Goal: Task Accomplishment & Management: Use online tool/utility

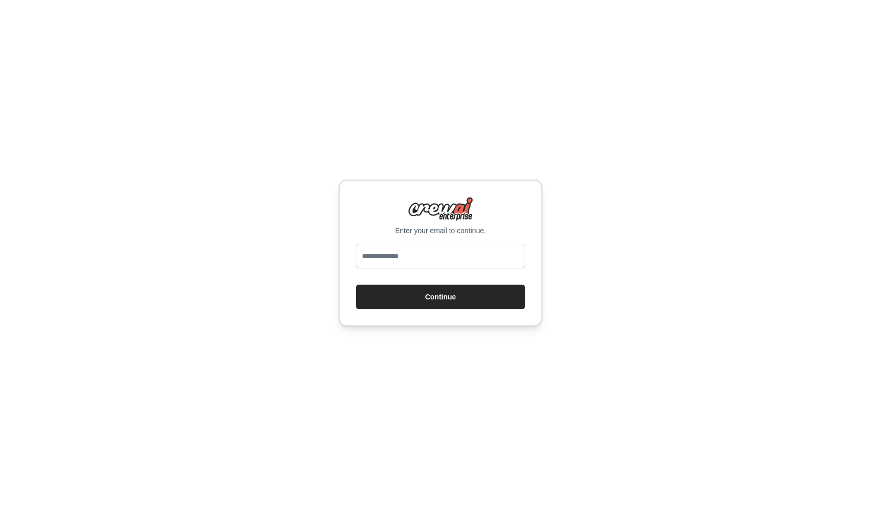
click at [442, 272] on div at bounding box center [440, 258] width 169 height 29
click at [444, 258] on input "email" at bounding box center [440, 256] width 169 height 24
type input "**********"
click at [434, 300] on button "Continue" at bounding box center [440, 297] width 169 height 24
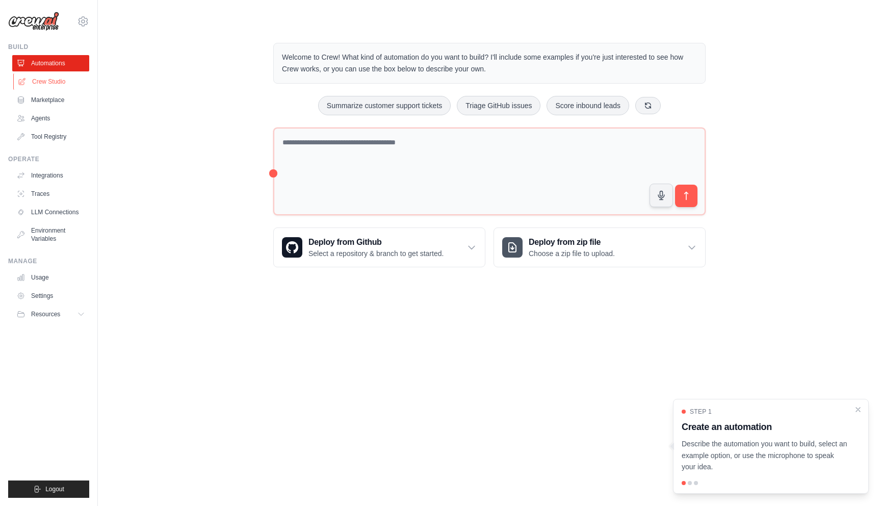
click at [30, 84] on link "Crew Studio" at bounding box center [51, 81] width 77 height 16
click at [744, 439] on p "Describe the automation you want to build, select an example option, or use the…" at bounding box center [765, 455] width 166 height 35
click at [853, 413] on div "Step 1 Create an automation Describe the automation you want to build, select a…" at bounding box center [771, 446] width 196 height 95
click at [689, 484] on div at bounding box center [690, 483] width 4 height 4
click at [692, 483] on div at bounding box center [690, 483] width 4 height 4
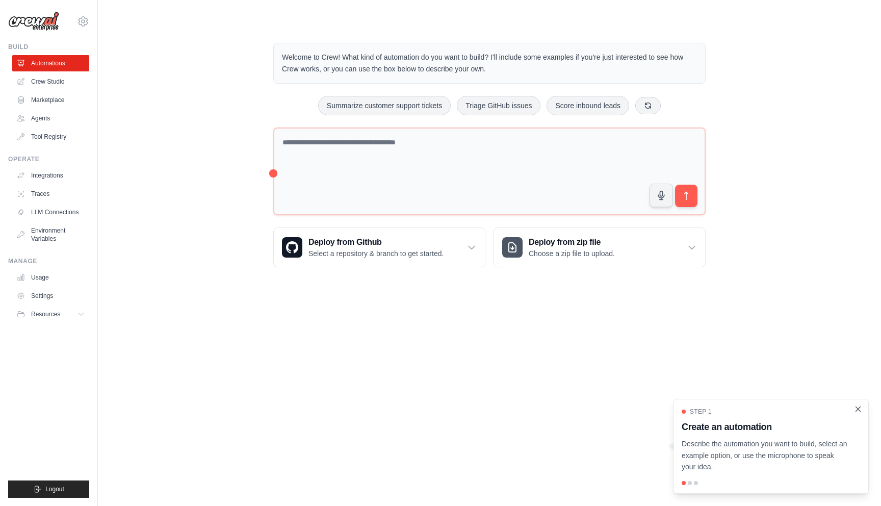
click at [861, 411] on icon "Close walkthrough" at bounding box center [858, 408] width 9 height 9
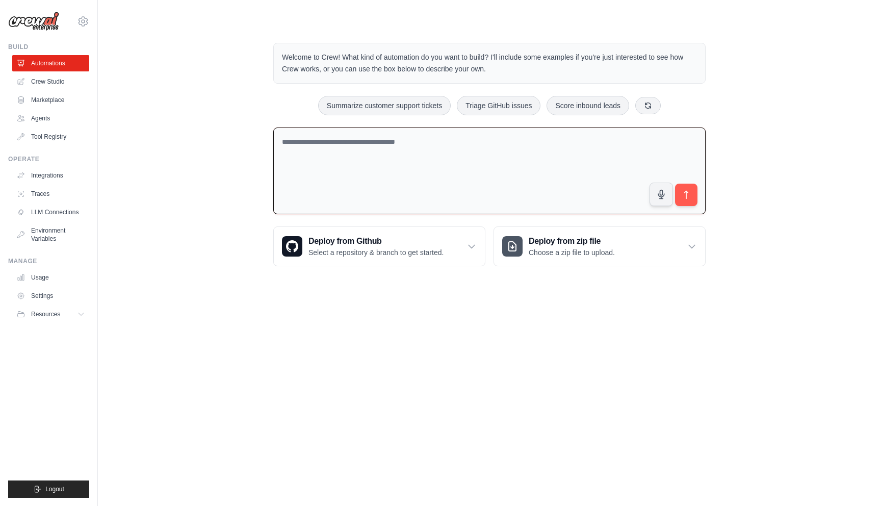
click at [302, 168] on textarea at bounding box center [489, 170] width 432 height 87
type textarea "**********"
click at [54, 89] on link "Crew Studio" at bounding box center [51, 81] width 77 height 16
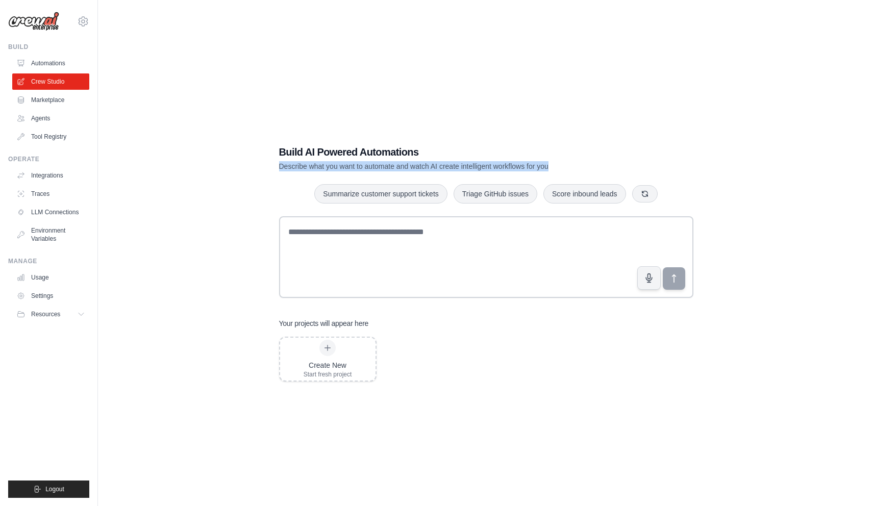
drag, startPoint x: 277, startPoint y: 166, endPoint x: 547, endPoint y: 168, distance: 269.8
click at [547, 168] on div "Build AI Powered Automations Describe what you want to automate and watch AI cr…" at bounding box center [486, 263] width 439 height 269
click at [63, 103] on link "Marketplace" at bounding box center [51, 100] width 77 height 16
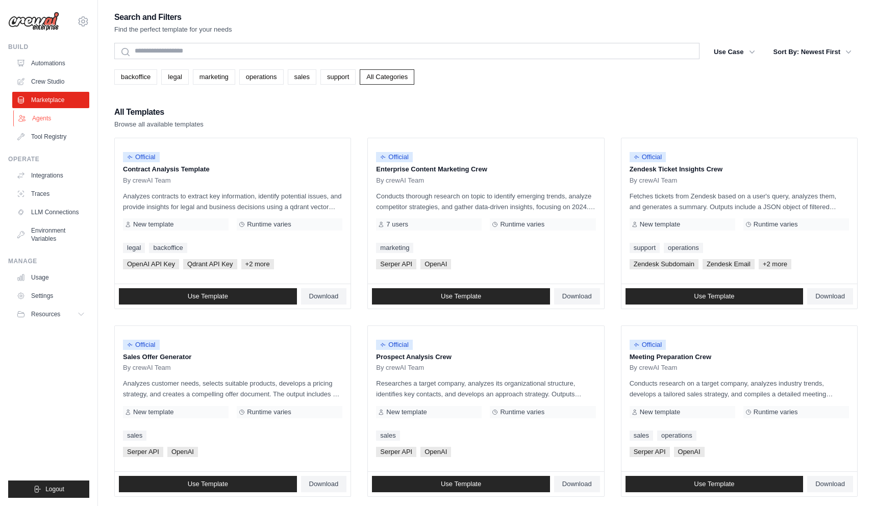
click at [47, 123] on link "Agents" at bounding box center [51, 118] width 77 height 16
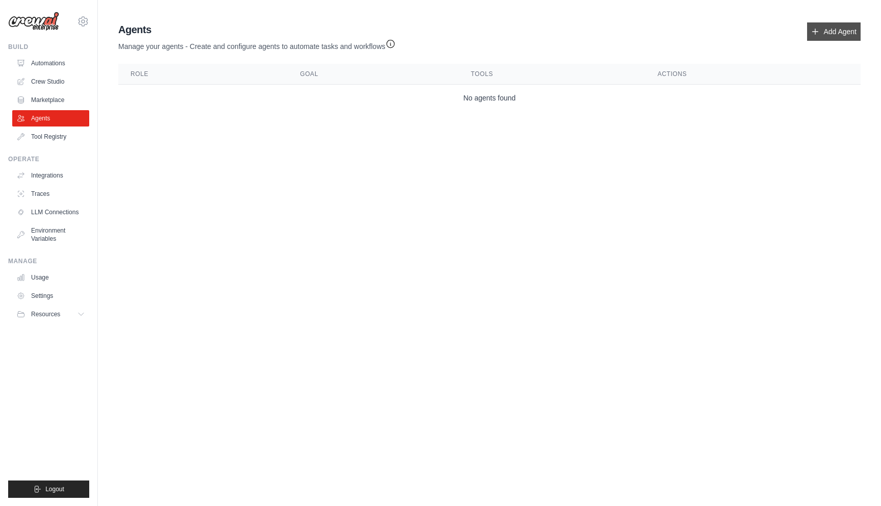
click at [841, 34] on link "Add Agent" at bounding box center [834, 31] width 54 height 18
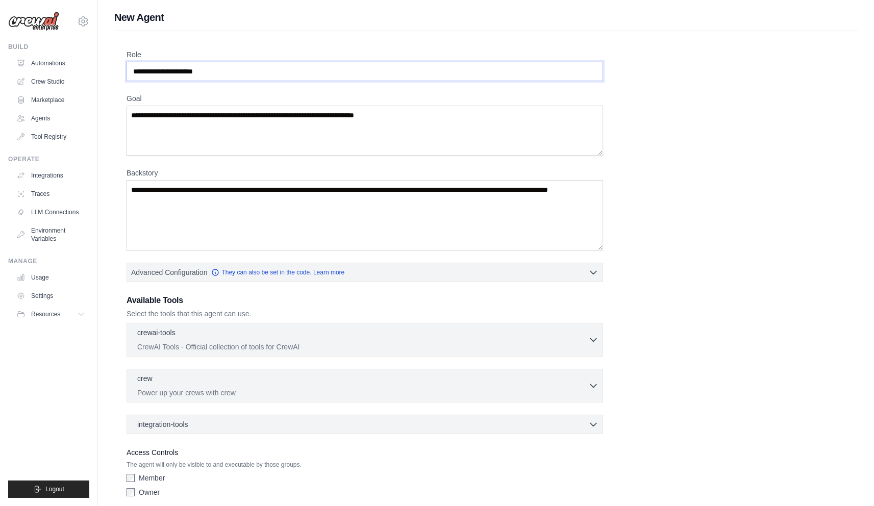
click at [292, 78] on input "Role" at bounding box center [364, 71] width 476 height 19
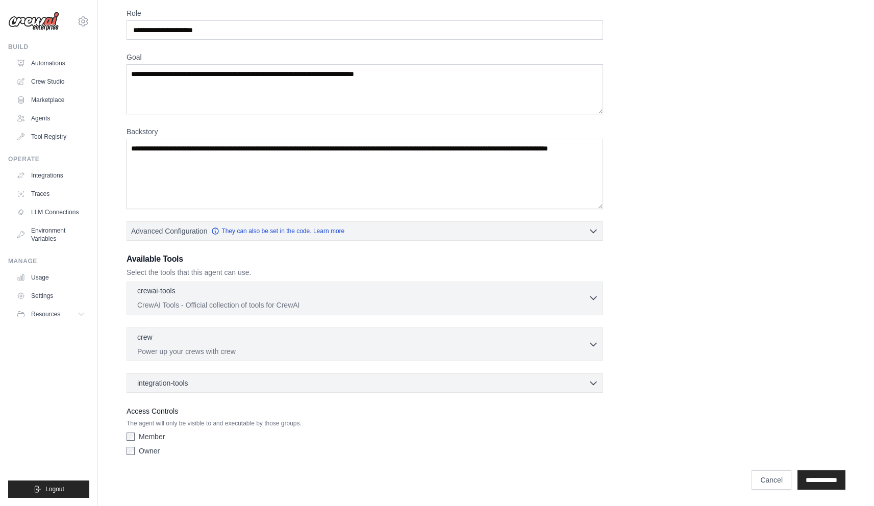
click at [304, 305] on p "CrewAI Tools - Official collection of tools for CrewAI" at bounding box center [362, 305] width 451 height 10
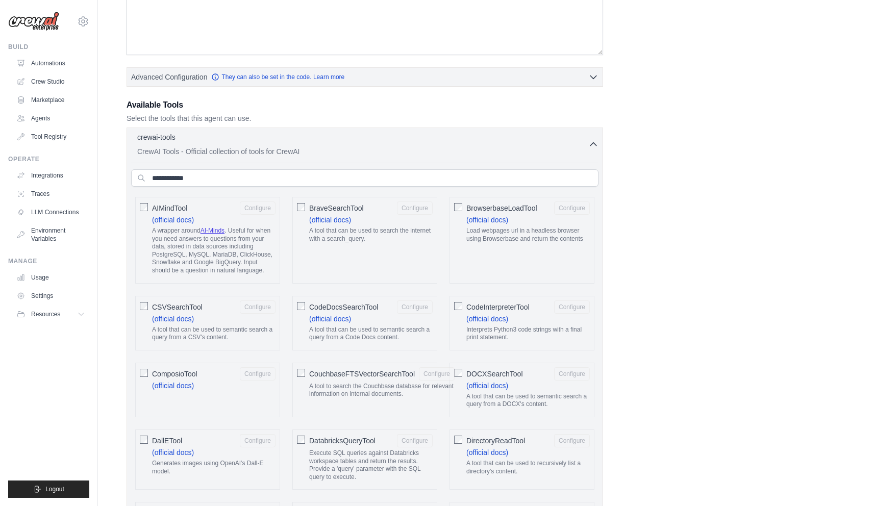
scroll to position [196, 0]
click at [249, 180] on input "text" at bounding box center [364, 176] width 467 height 17
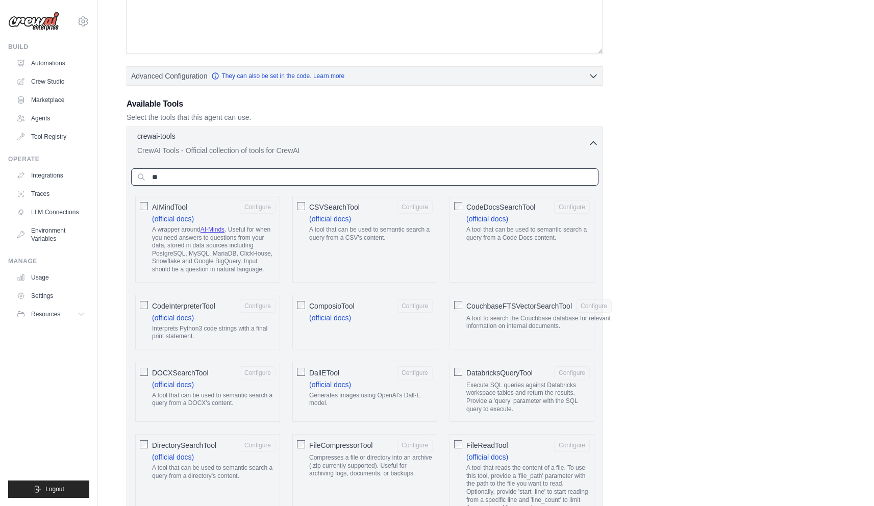
scroll to position [78, 0]
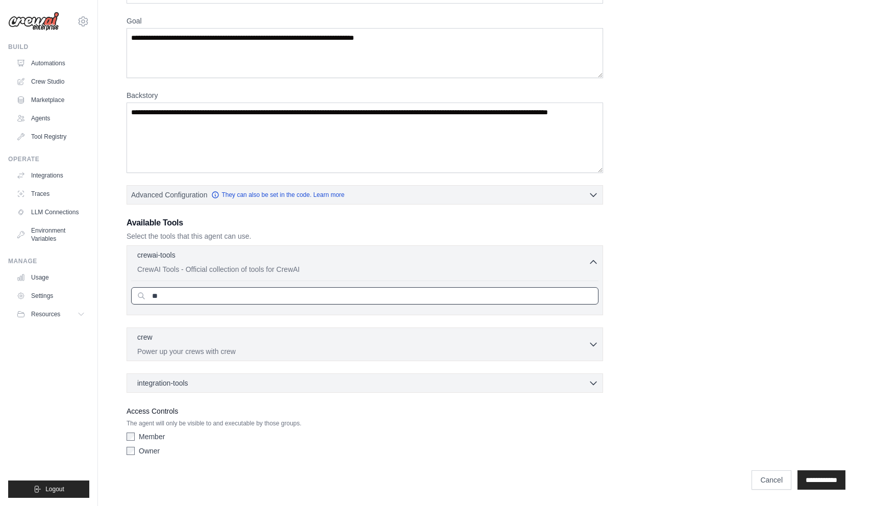
type input "*"
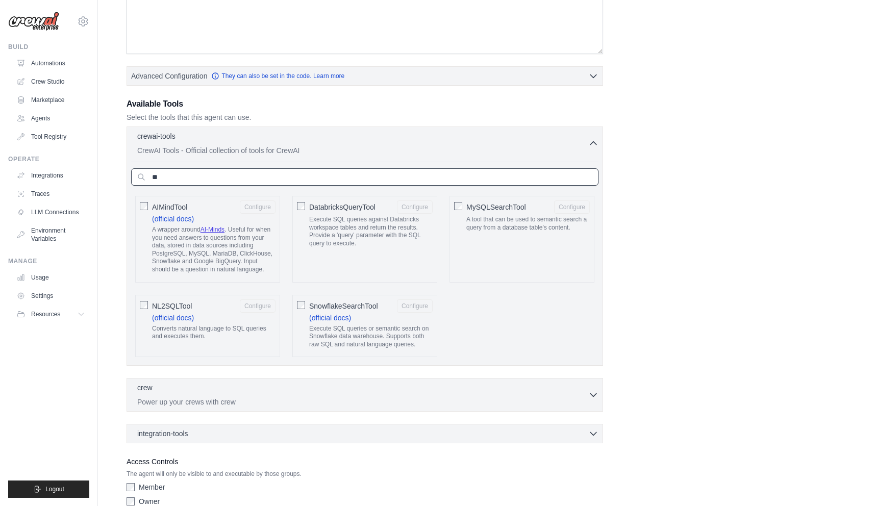
type input "*"
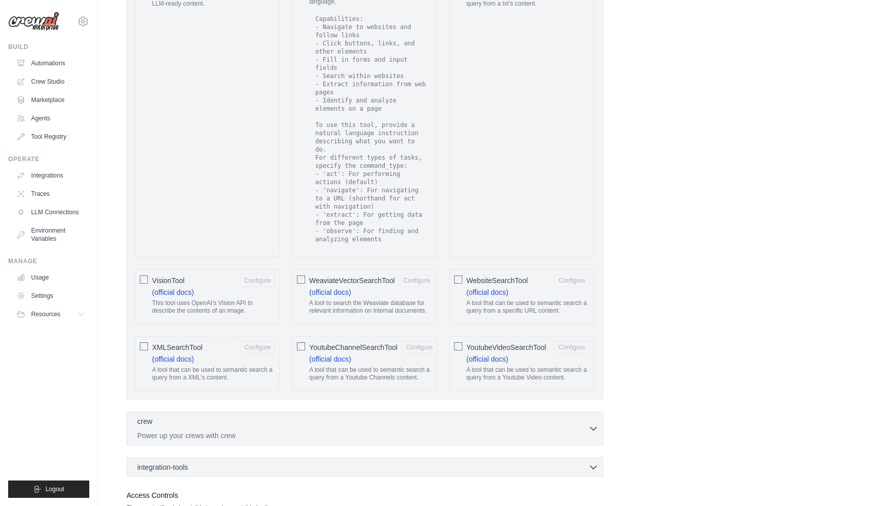
scroll to position [1738, 0]
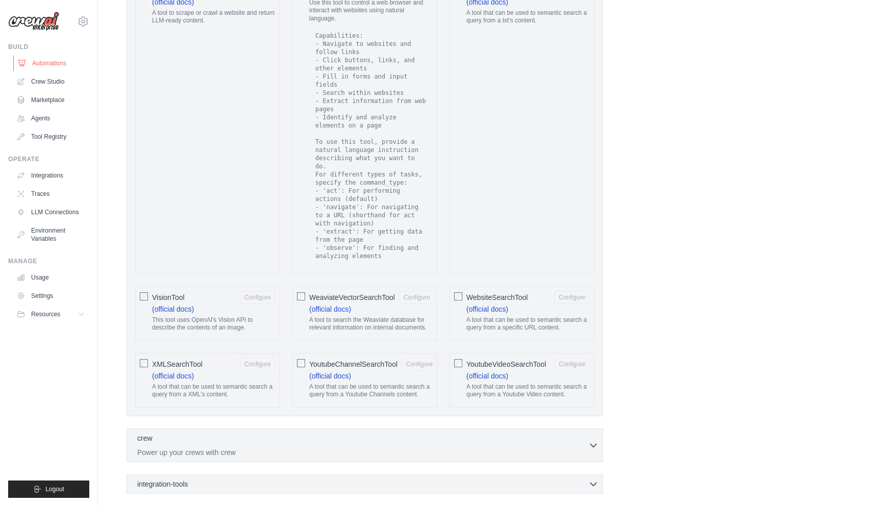
click at [59, 60] on link "Automations" at bounding box center [51, 63] width 77 height 16
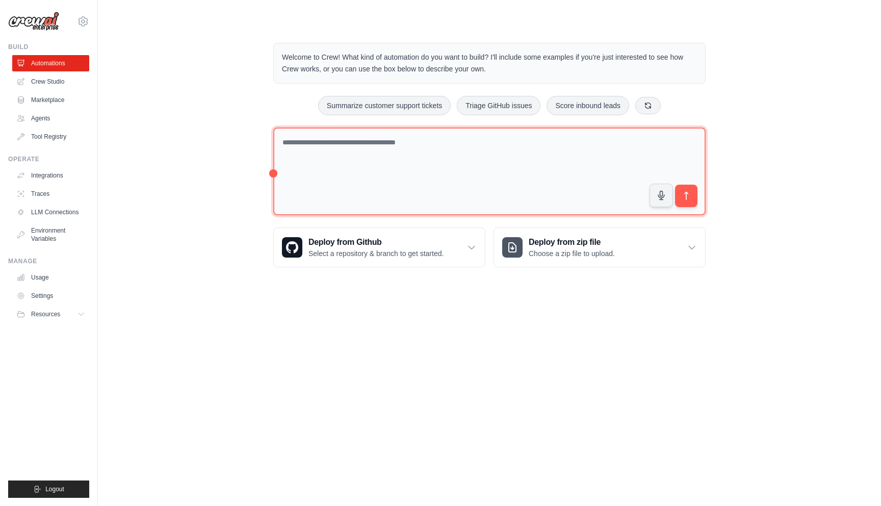
click at [367, 164] on textarea at bounding box center [489, 171] width 432 height 88
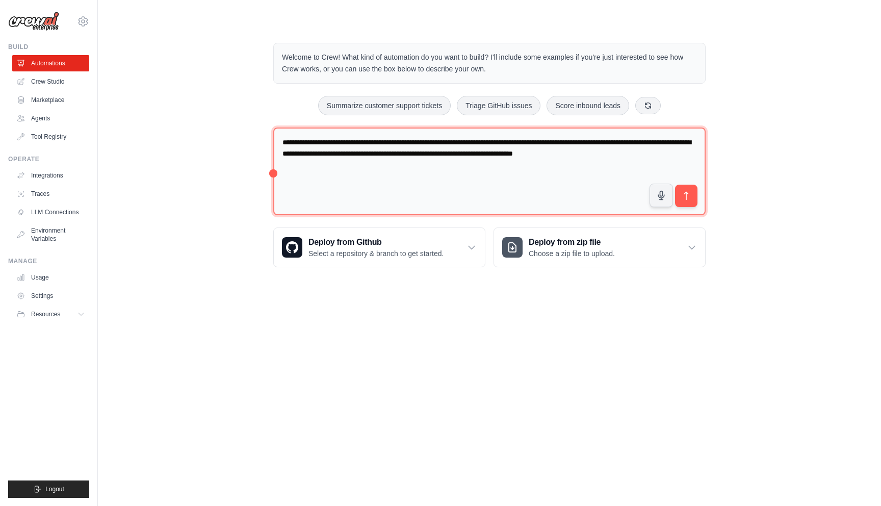
click at [699, 196] on textarea "**********" at bounding box center [489, 171] width 432 height 88
type textarea "**********"
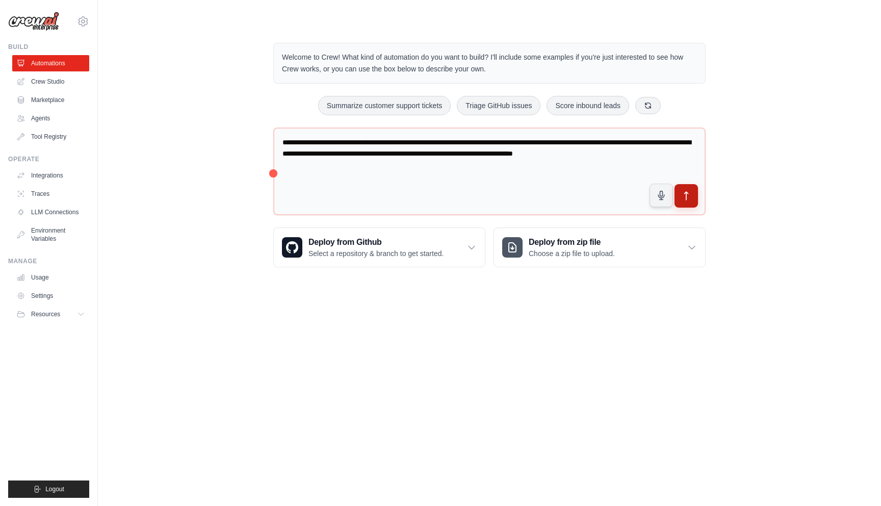
click at [690, 195] on icon "submit" at bounding box center [686, 196] width 11 height 11
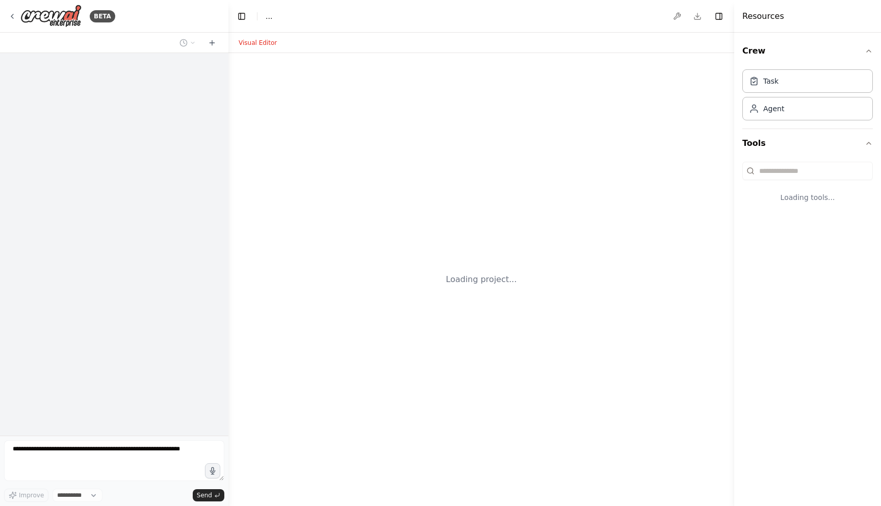
select select "****"
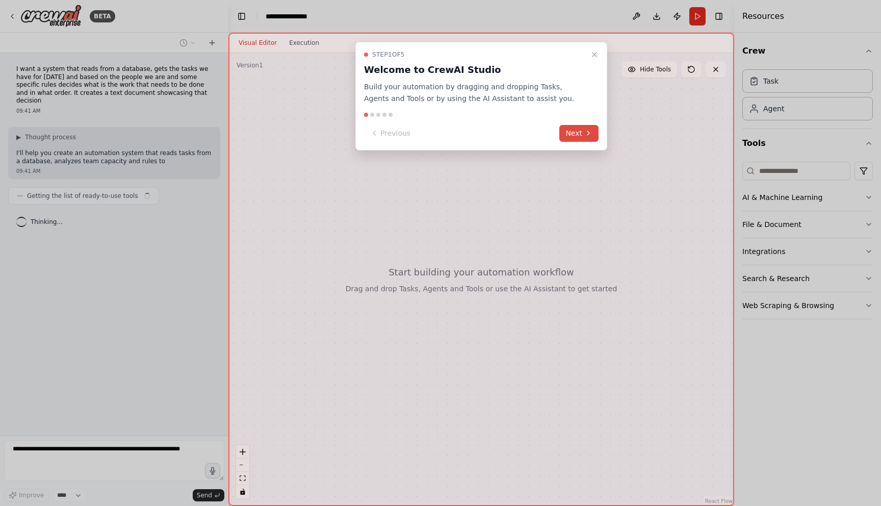
click at [588, 132] on icon at bounding box center [588, 133] width 8 height 8
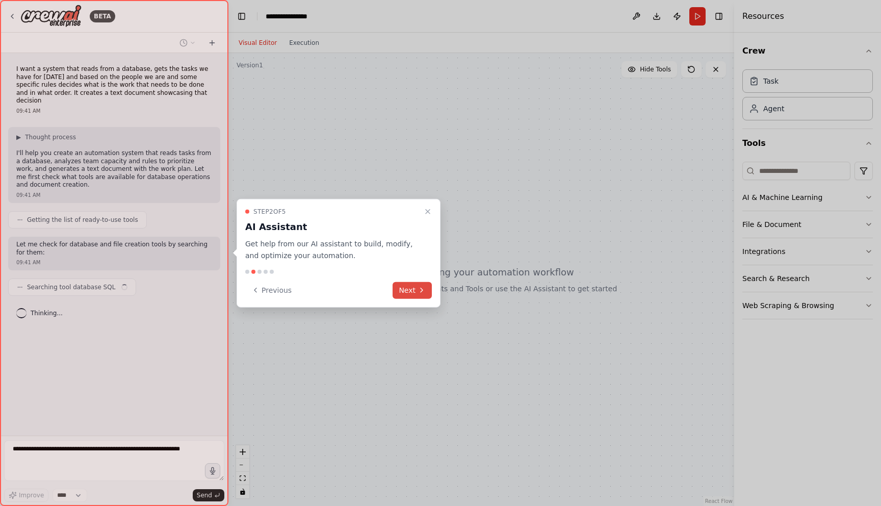
click at [407, 294] on button "Next" at bounding box center [412, 290] width 39 height 17
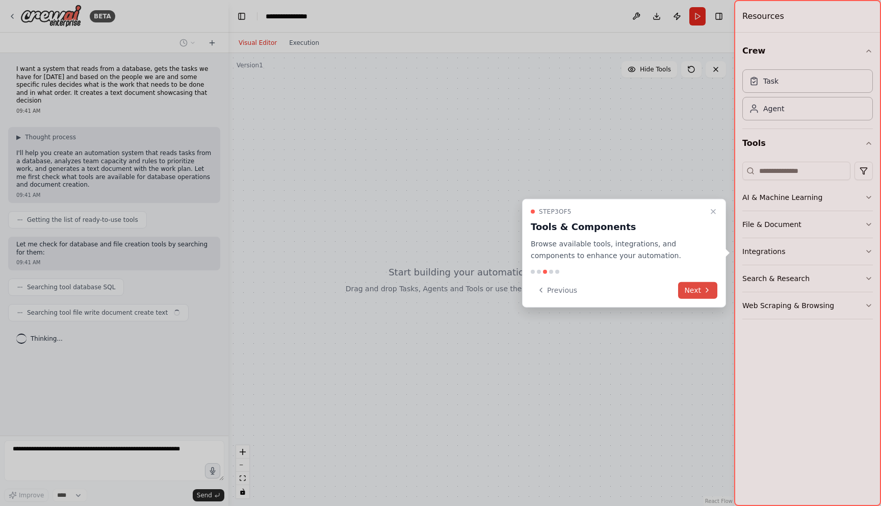
click at [698, 287] on button "Next" at bounding box center [697, 290] width 39 height 17
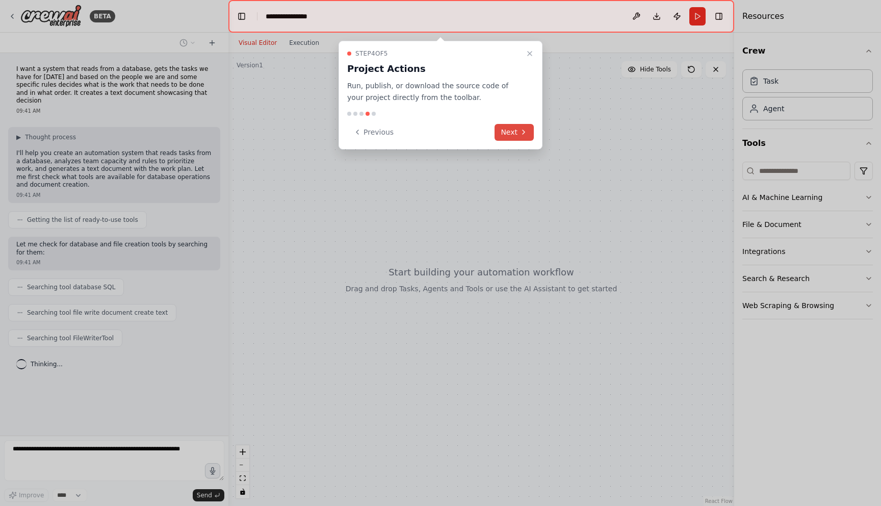
click at [516, 134] on button "Next" at bounding box center [514, 132] width 39 height 17
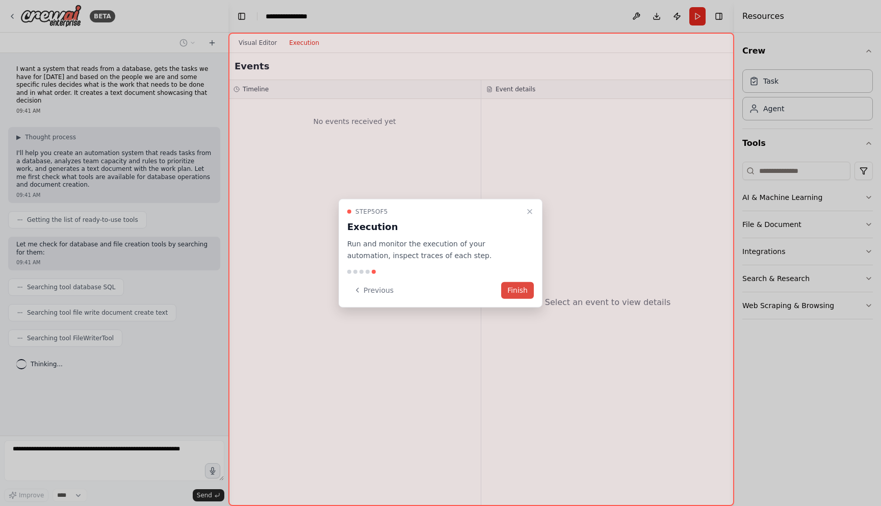
click at [519, 285] on button "Finish" at bounding box center [517, 290] width 33 height 17
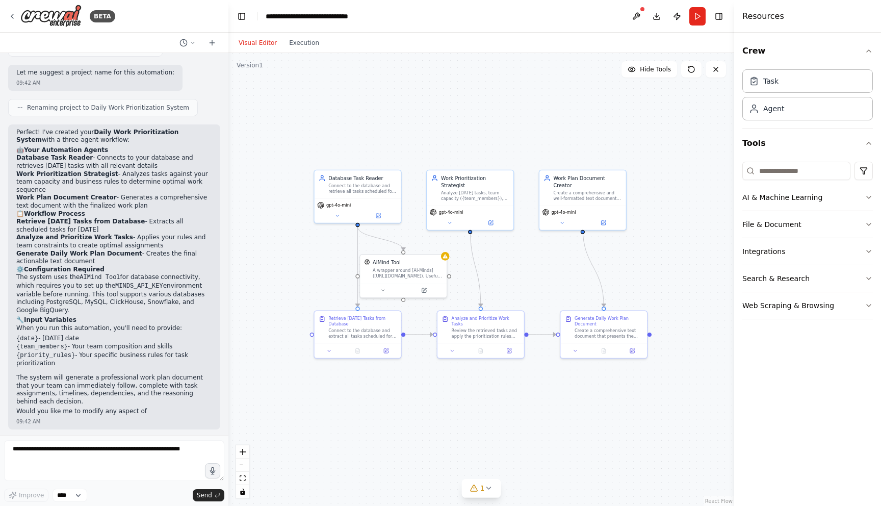
scroll to position [603, 0]
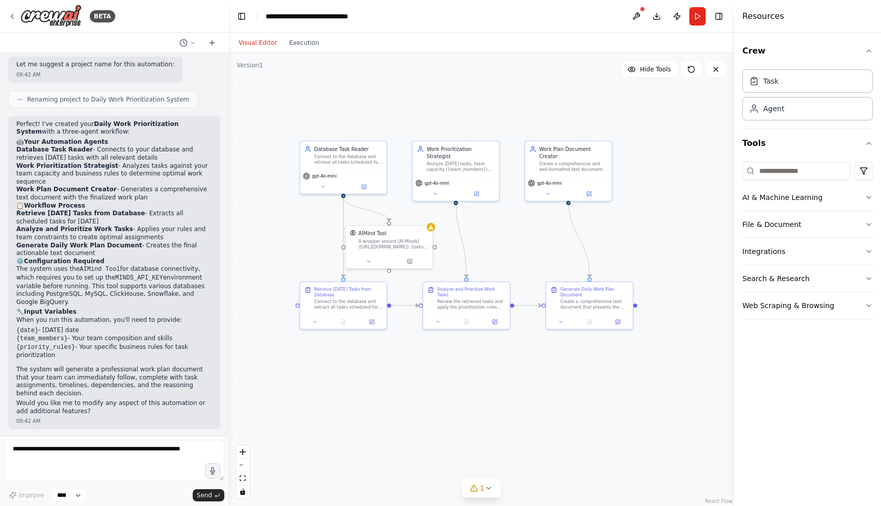
drag, startPoint x: 534, startPoint y: 287, endPoint x: 507, endPoint y: 247, distance: 47.7
click at [507, 247] on div ".deletable-edge-delete-btn { width: 20px; height: 20px; border: 0px solid #ffff…" at bounding box center [481, 279] width 506 height 453
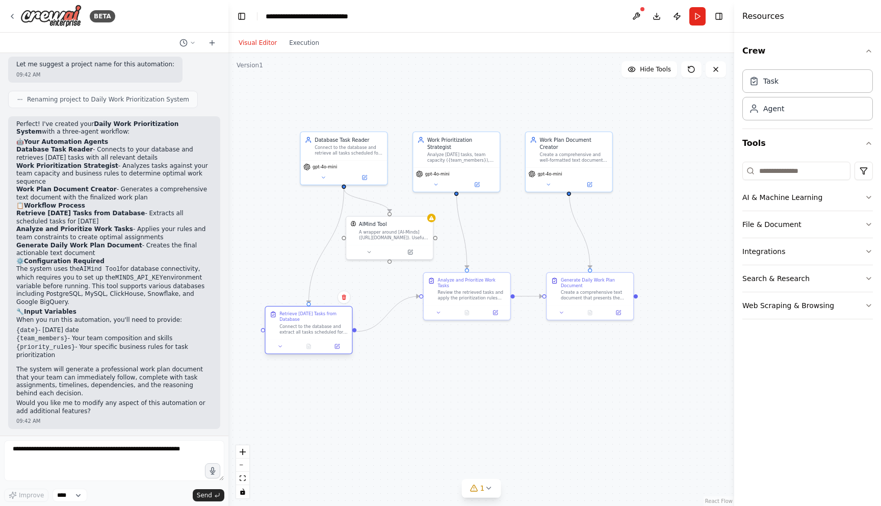
drag, startPoint x: 335, startPoint y: 300, endPoint x: 307, endPoint y: 329, distance: 40.4
click at [307, 329] on div "Connect to the database and extract all tasks scheduled for today ({date}). Que…" at bounding box center [313, 328] width 68 height 11
drag, startPoint x: 450, startPoint y: 298, endPoint x: 457, endPoint y: 346, distance: 48.0
click at [457, 346] on div "Analyze and Prioritize Work Tasks Review the retrieved tasks and apply the prio…" at bounding box center [477, 337] width 88 height 48
drag, startPoint x: 457, startPoint y: 346, endPoint x: 458, endPoint y: 331, distance: 14.9
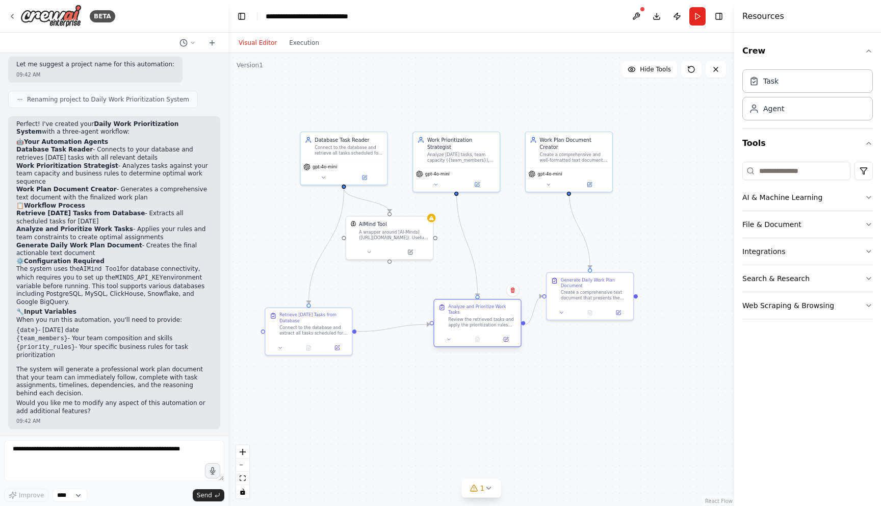
click at [458, 331] on div "Analyze and Prioritize Work Tasks Review the retrieved tasks and apply the prio…" at bounding box center [477, 323] width 88 height 48
drag, startPoint x: 577, startPoint y: 289, endPoint x: 630, endPoint y: 303, distance: 54.8
click at [640, 334] on div "Create a comprehensive text document that presents the daily work plan in a cle…" at bounding box center [658, 337] width 68 height 11
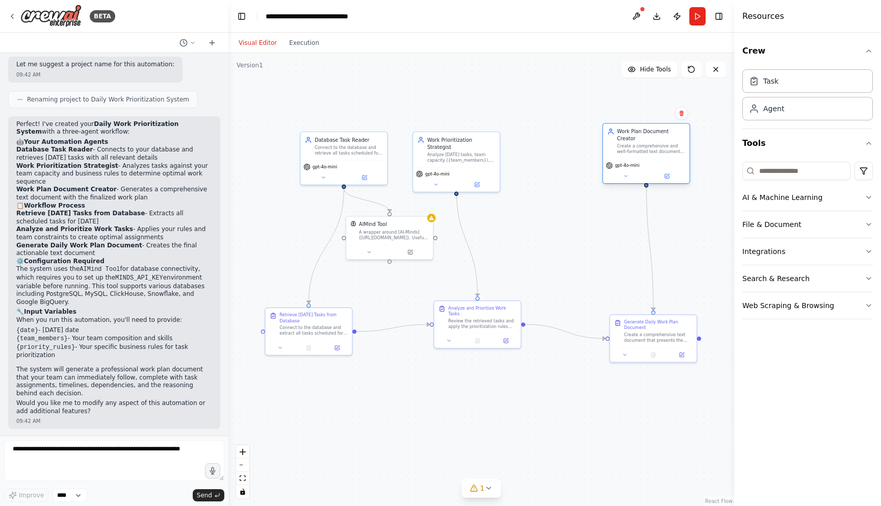
drag, startPoint x: 563, startPoint y: 157, endPoint x: 635, endPoint y: 149, distance: 72.3
click at [635, 149] on div "Work Plan Document Creator Create a comprehensive and well-formatted text docum…" at bounding box center [646, 141] width 87 height 35
drag, startPoint x: 462, startPoint y: 144, endPoint x: 490, endPoint y: 138, distance: 28.6
click at [490, 143] on div "Analyze today's tasks, team capacity ({team_members}), and business rules ({pri…" at bounding box center [489, 148] width 68 height 11
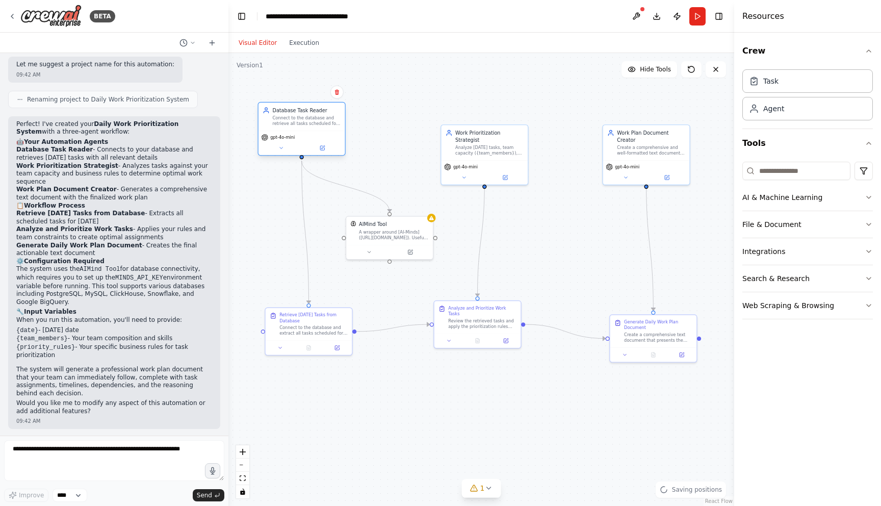
drag, startPoint x: 337, startPoint y: 146, endPoint x: 293, endPoint y: 121, distance: 50.3
click at [293, 121] on div "Connect to the database and retrieve all tasks scheduled for today ({date}), in…" at bounding box center [306, 120] width 68 height 11
click at [384, 229] on div "A wrapper around [AI-Minds](https://mindsdb.com/minds). Useful for when you nee…" at bounding box center [394, 233] width 70 height 11
click at [870, 143] on icon "button" at bounding box center [869, 143] width 4 height 2
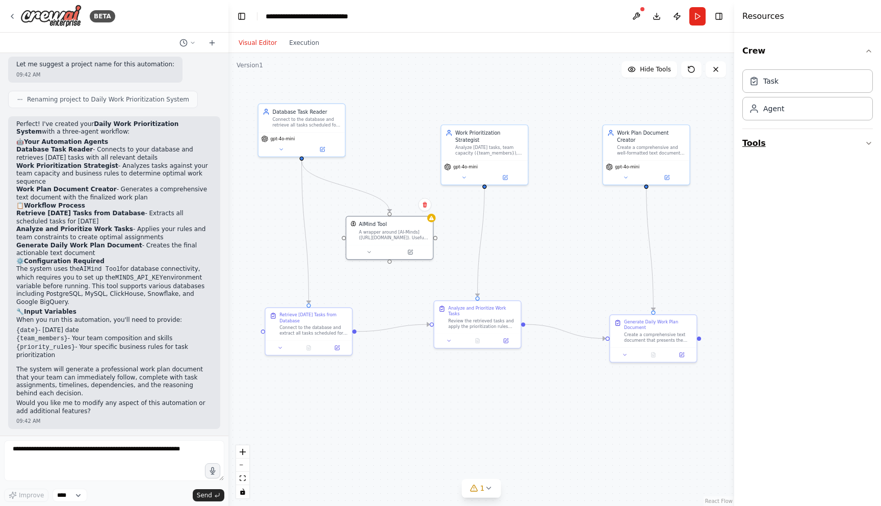
click at [870, 143] on icon "button" at bounding box center [869, 143] width 8 height 8
click at [872, 230] on button "File & Document" at bounding box center [808, 224] width 131 height 27
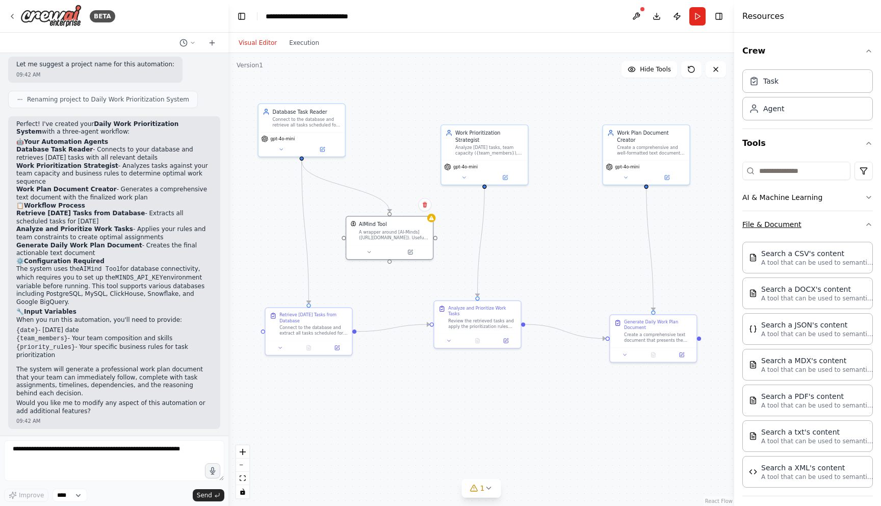
click at [865, 223] on icon "button" at bounding box center [869, 224] width 8 height 8
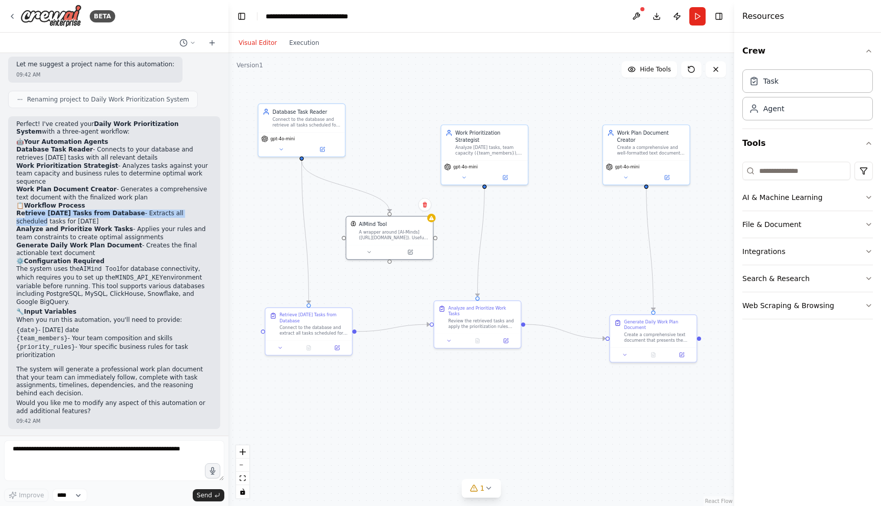
drag, startPoint x: 27, startPoint y: 213, endPoint x: 198, endPoint y: 214, distance: 171.4
click at [198, 214] on li "Retrieve Today's Tasks from Database - Extracts all scheduled tasks for today" at bounding box center [114, 218] width 196 height 16
drag, startPoint x: 41, startPoint y: 230, endPoint x: 191, endPoint y: 238, distance: 150.7
click at [191, 238] on li "Analyze and Prioritize Work Tasks - Applies your rules and team constraints to …" at bounding box center [114, 233] width 196 height 16
drag, startPoint x: 19, startPoint y: 247, endPoint x: 34, endPoint y: 249, distance: 14.9
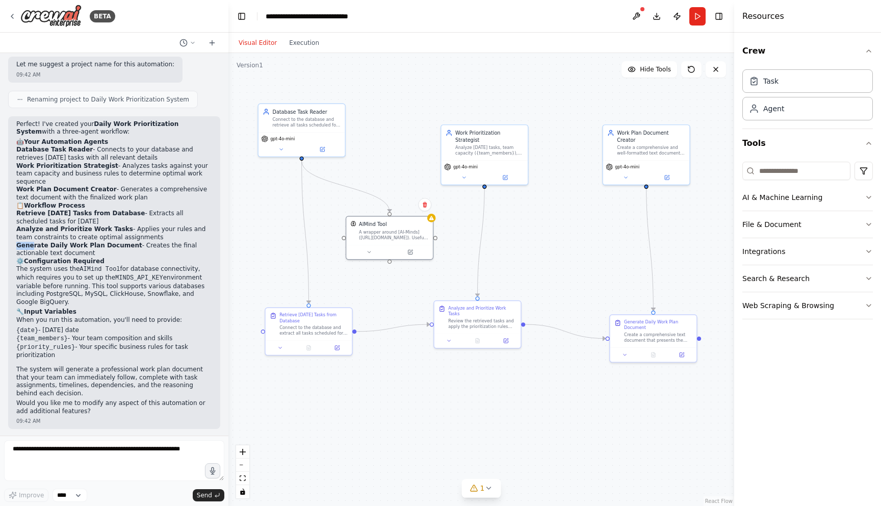
click at [34, 249] on strong "Generate Daily Work Plan Document" at bounding box center [79, 245] width 126 height 7
drag, startPoint x: 20, startPoint y: 266, endPoint x: 94, endPoint y: 266, distance: 73.4
click at [94, 266] on p "The system uses the AIMind Tool for database connectivity, which requires you t…" at bounding box center [114, 285] width 196 height 41
click at [376, 237] on div "A wrapper around [AI-Minds](https://mindsdb.com/minds). Useful for when you nee…" at bounding box center [394, 233] width 70 height 11
click at [410, 250] on icon at bounding box center [411, 249] width 3 height 3
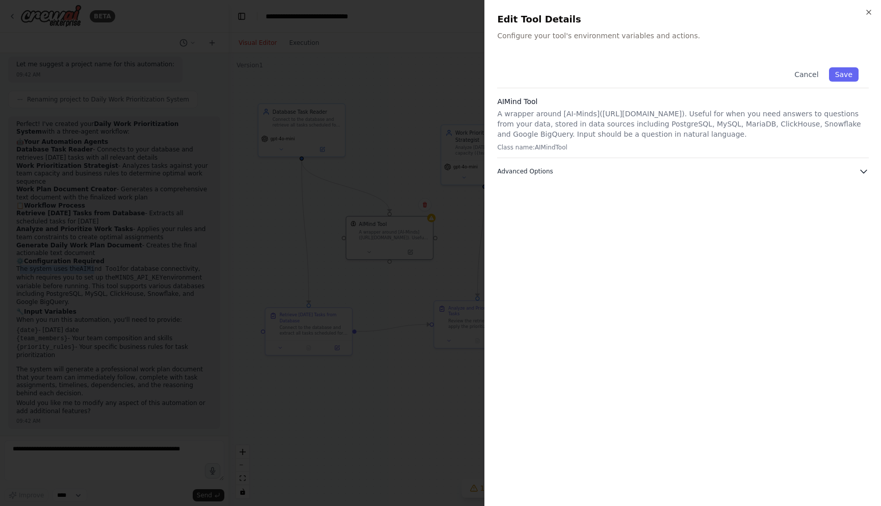
click at [749, 173] on button "Advanced Options" at bounding box center [683, 171] width 372 height 10
drag, startPoint x: 521, startPoint y: 209, endPoint x: 547, endPoint y: 207, distance: 26.6
click at [534, 210] on div "MINDS_API_KEY" at bounding box center [532, 208] width 56 height 10
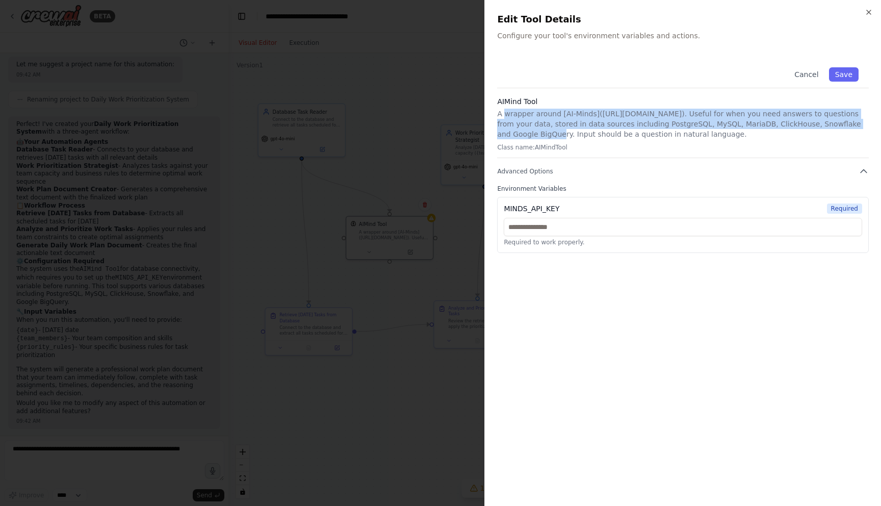
drag, startPoint x: 505, startPoint y: 112, endPoint x: 869, endPoint y: 122, distance: 363.7
click at [869, 122] on div "Close Edit Tool Details Configure your tool's environment variables and actions…" at bounding box center [682, 253] width 397 height 506
click at [869, 124] on div "Close Edit Tool Details Configure your tool's environment variables and actions…" at bounding box center [682, 253] width 397 height 506
drag, startPoint x: 655, startPoint y: 130, endPoint x: 530, endPoint y: 131, distance: 124.4
click at [531, 131] on p "A wrapper around [AI-Minds](https://mindsdb.com/minds). Useful for when you nee…" at bounding box center [683, 124] width 372 height 31
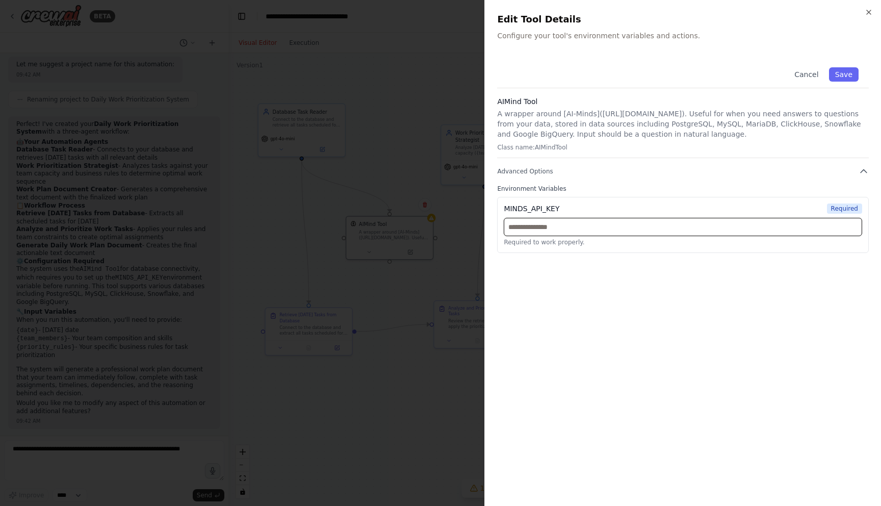
click at [535, 235] on input "text" at bounding box center [683, 227] width 359 height 18
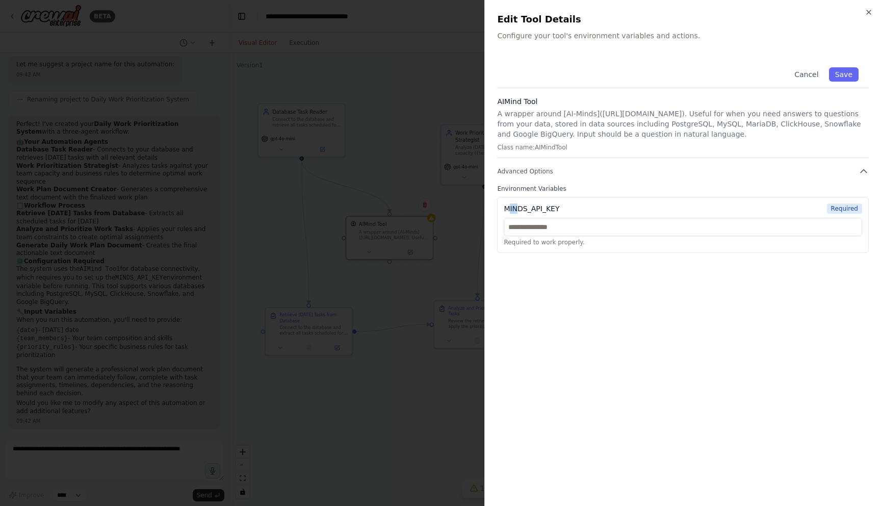
drag, startPoint x: 512, startPoint y: 208, endPoint x: 529, endPoint y: 208, distance: 17.3
click at [522, 208] on div "MINDS_API_KEY" at bounding box center [532, 208] width 56 height 10
click at [529, 208] on div "MINDS_API_KEY" at bounding box center [532, 208] width 56 height 10
click at [515, 118] on p "A wrapper around [AI-Minds](https://mindsdb.com/minds). Useful for when you nee…" at bounding box center [683, 124] width 372 height 31
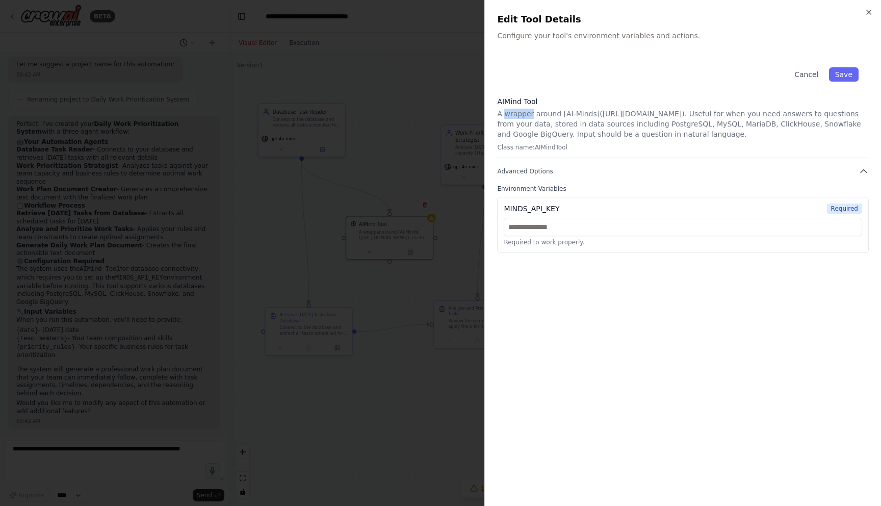
click at [515, 118] on p "A wrapper around [AI-Minds](https://mindsdb.com/minds). Useful for when you nee…" at bounding box center [683, 124] width 372 height 31
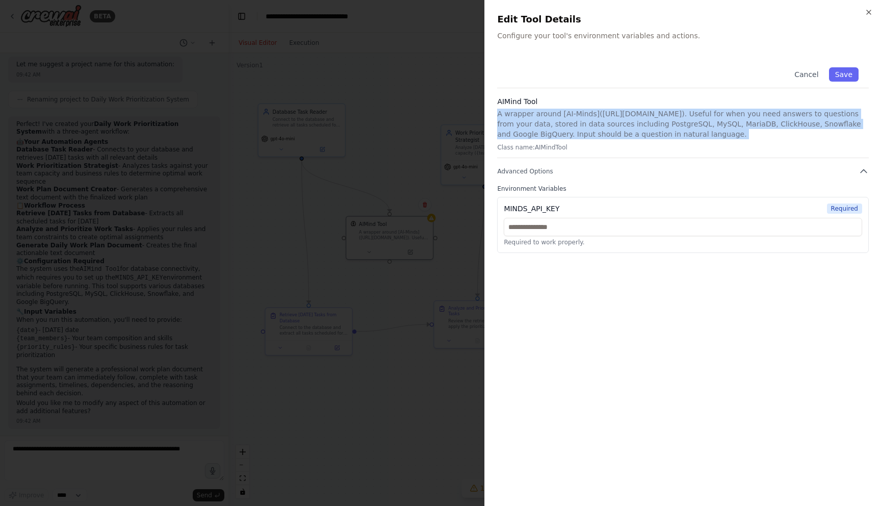
click at [515, 118] on p "A wrapper around [AI-Minds](https://mindsdb.com/minds). Useful for when you nee…" at bounding box center [683, 124] width 372 height 31
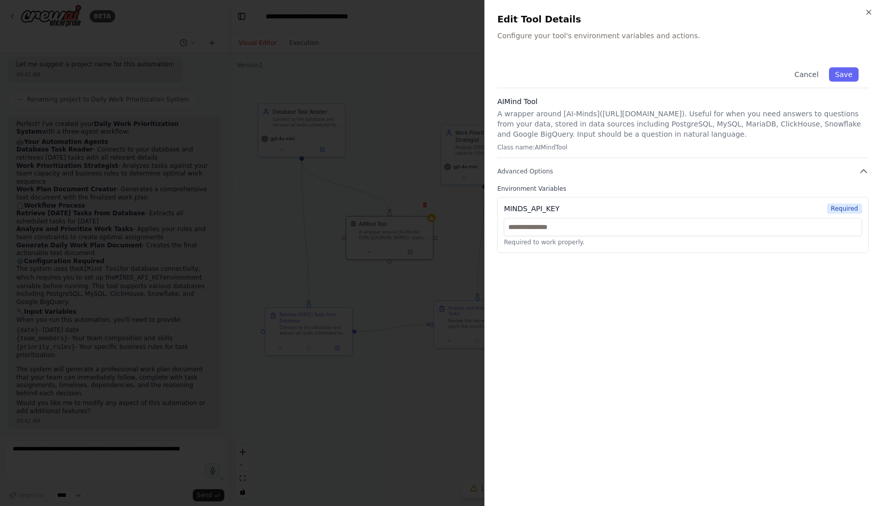
click at [828, 82] on div "Cancel Save" at bounding box center [683, 72] width 372 height 31
click at [846, 72] on button "Save" at bounding box center [844, 74] width 30 height 14
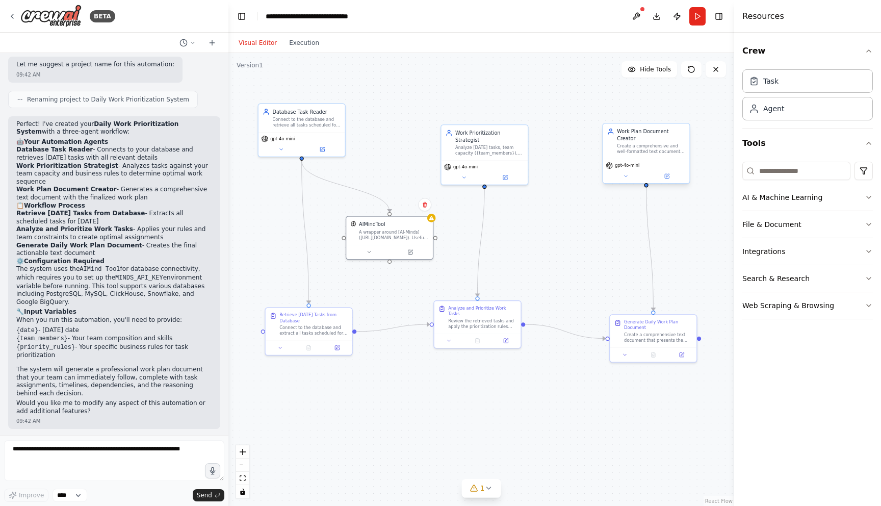
click at [651, 143] on div "Create a comprehensive and well-formatted text document that clearly outlines t…" at bounding box center [651, 148] width 68 height 11
click at [674, 175] on div "gpt-4o-mini" at bounding box center [646, 171] width 87 height 24
click at [666, 173] on button at bounding box center [667, 176] width 40 height 9
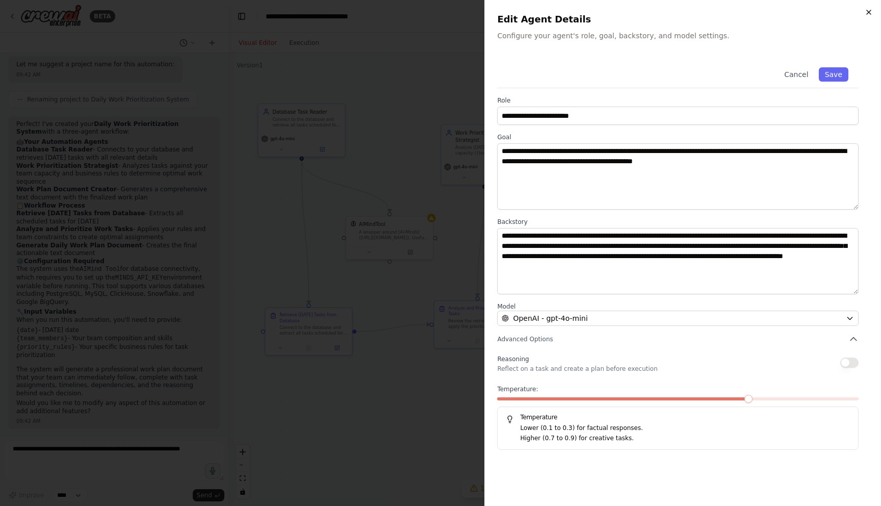
click at [869, 11] on icon "button" at bounding box center [869, 12] width 4 height 4
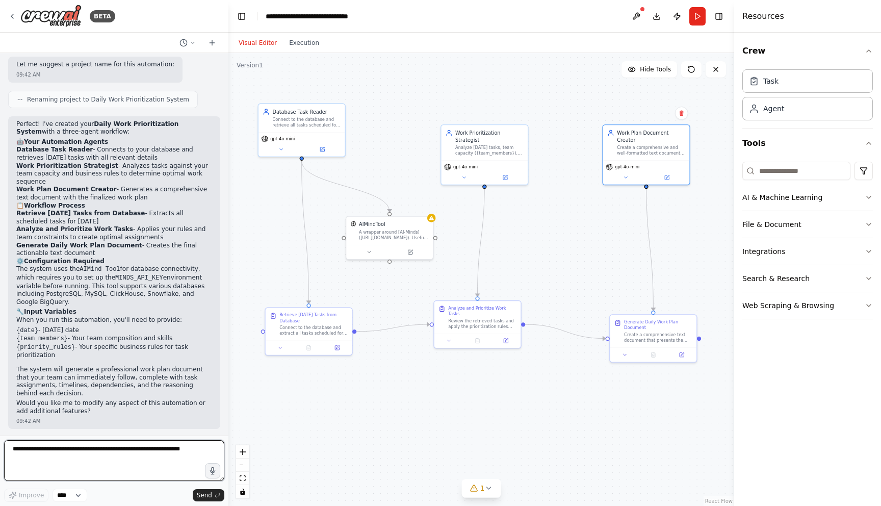
click at [41, 457] on textarea at bounding box center [114, 460] width 220 height 41
type textarea "**********"
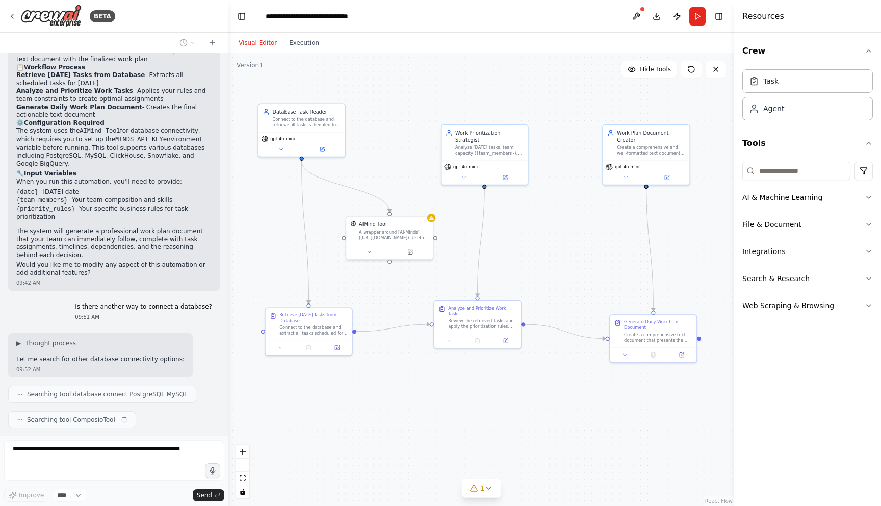
scroll to position [766, 0]
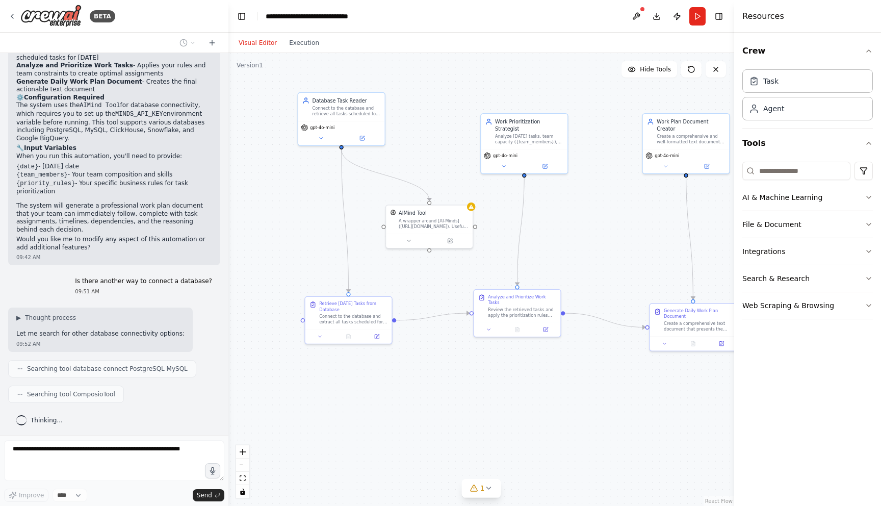
drag, startPoint x: 555, startPoint y: 278, endPoint x: 605, endPoint y: 242, distance: 61.3
click at [593, 249] on div ".deletable-edge-delete-btn { width: 20px; height: 20px; border: 0px solid #ffff…" at bounding box center [481, 279] width 506 height 453
click at [847, 194] on button "AI & Machine Learning" at bounding box center [808, 197] width 131 height 27
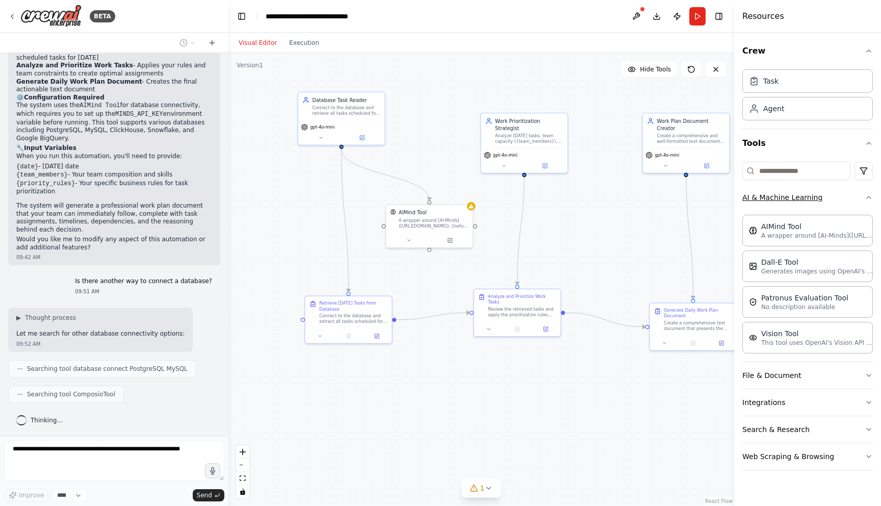
click at [863, 202] on button "AI & Machine Learning" at bounding box center [808, 197] width 131 height 27
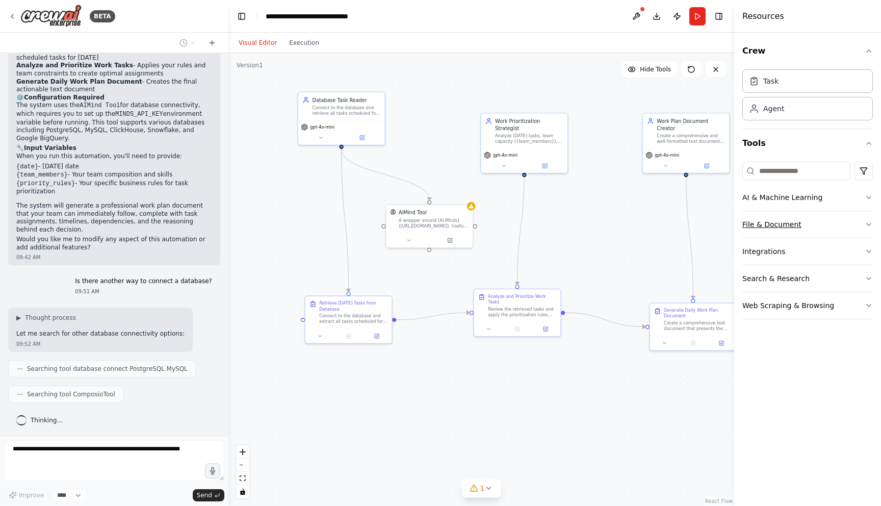
click at [869, 224] on icon "button" at bounding box center [869, 224] width 8 height 8
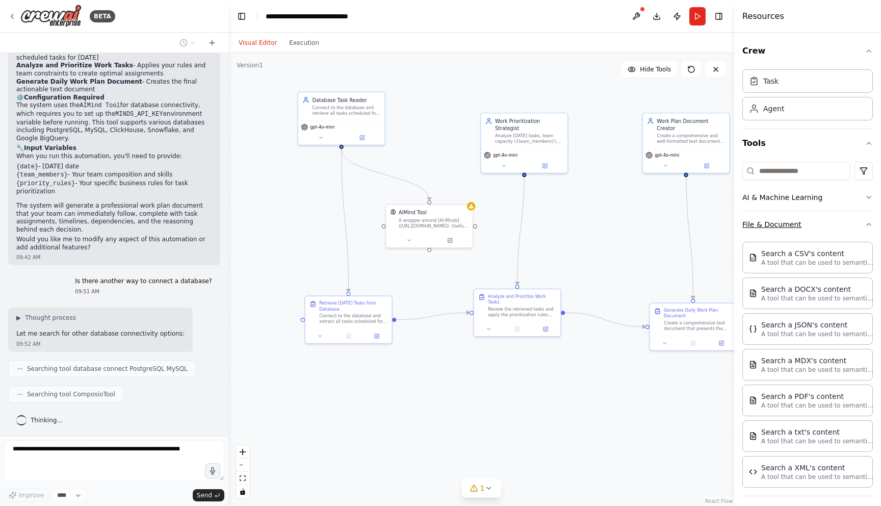
click at [865, 223] on icon "button" at bounding box center [869, 224] width 8 height 8
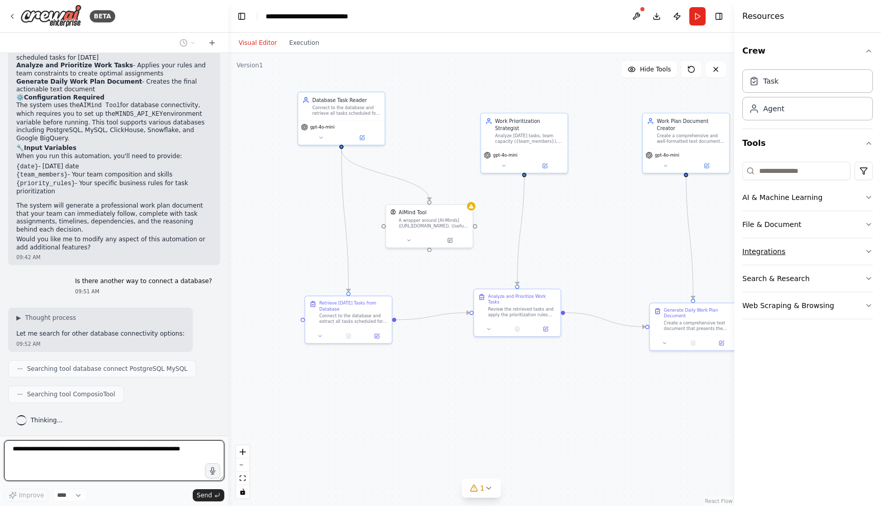
click at [852, 255] on button "Integrations" at bounding box center [808, 251] width 131 height 27
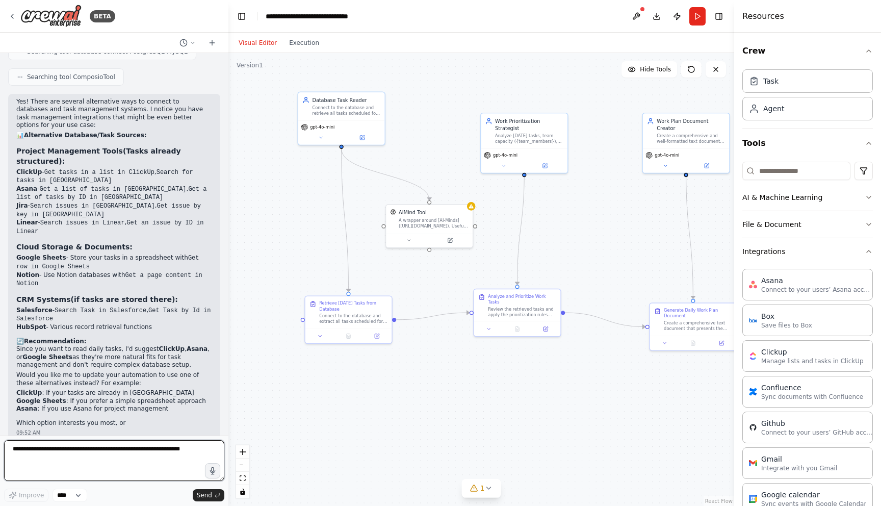
scroll to position [1091, 0]
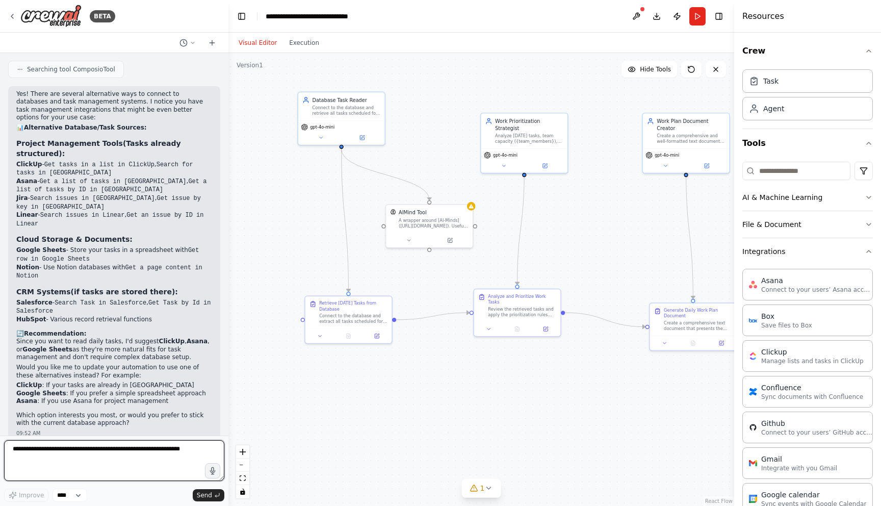
click at [130, 442] on textarea at bounding box center [114, 460] width 220 height 41
type textarea "*"
type textarea "**********"
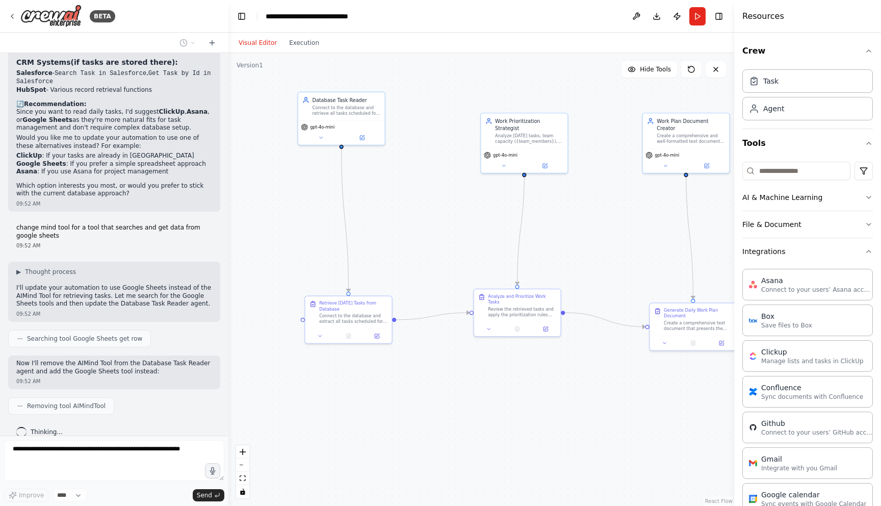
scroll to position [1346, 0]
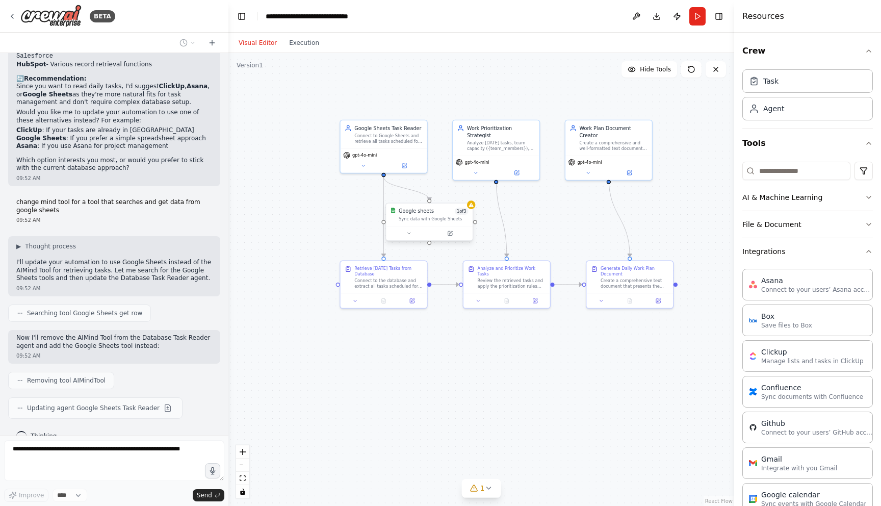
click at [416, 219] on div "Sync data with Google Sheets" at bounding box center [434, 219] width 70 height 6
click at [442, 234] on button at bounding box center [450, 233] width 40 height 9
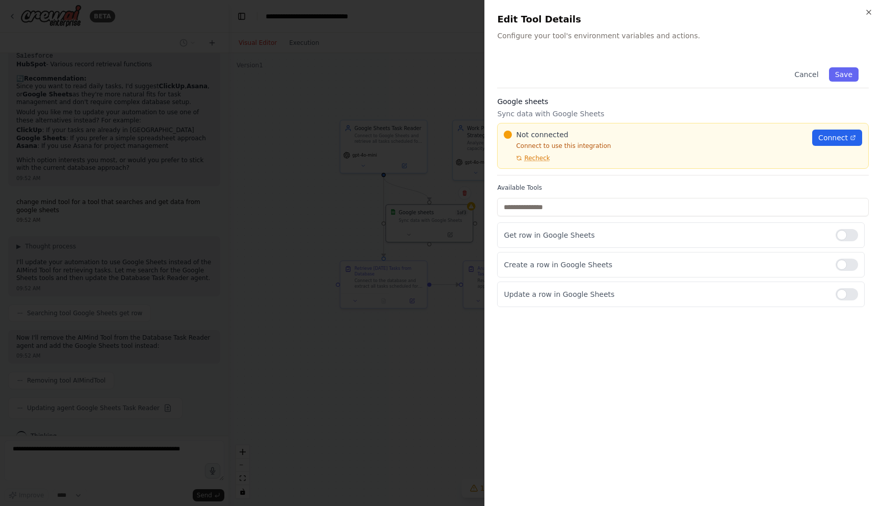
click at [857, 147] on div "Not connected Connect to use this integration Recheck Connect" at bounding box center [683, 146] width 359 height 33
click at [852, 142] on link "Connect" at bounding box center [837, 138] width 50 height 16
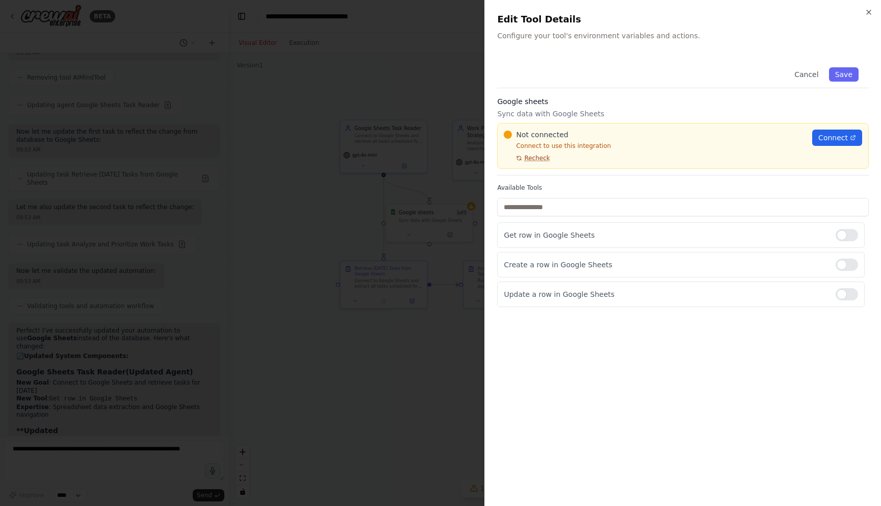
click at [536, 160] on span "Recheck" at bounding box center [536, 158] width 25 height 8
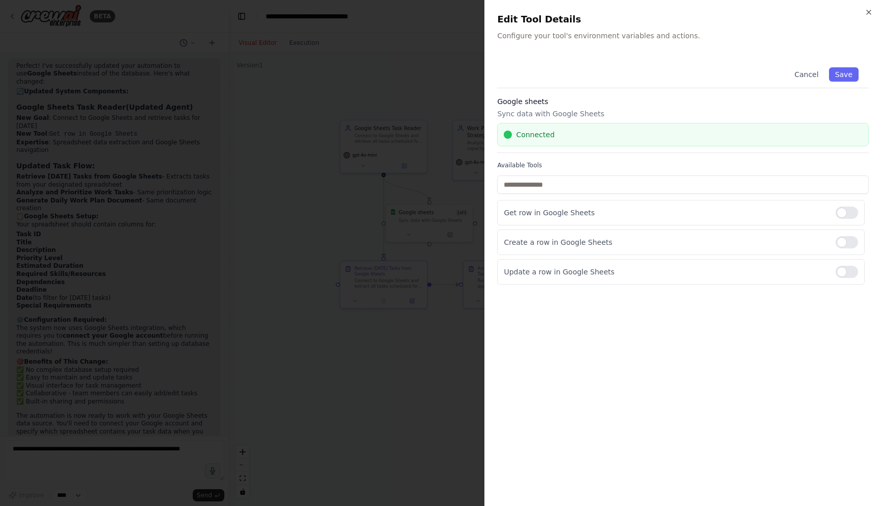
scroll to position [1922, 0]
click at [854, 79] on button "Save" at bounding box center [844, 74] width 30 height 14
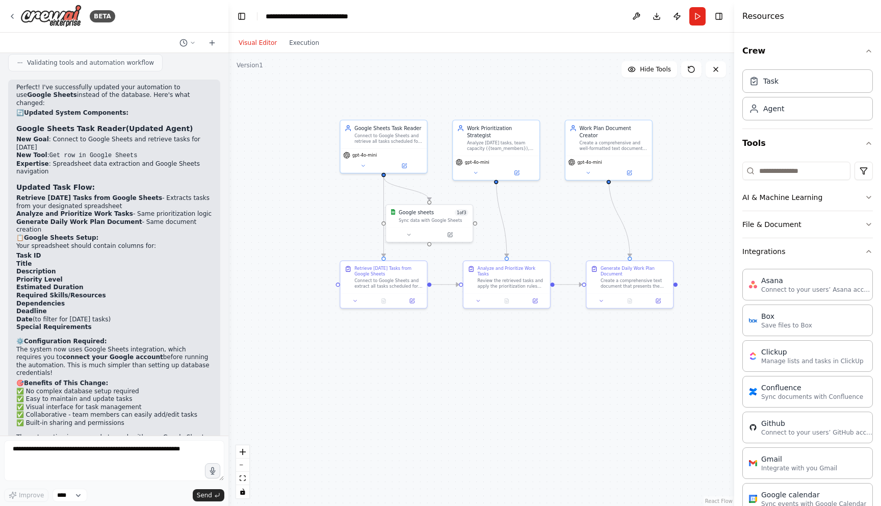
scroll to position [1879, 0]
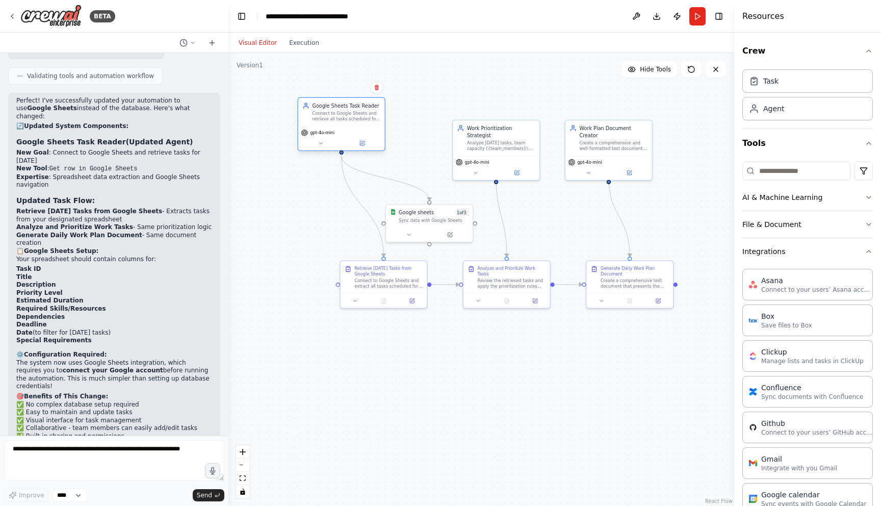
drag, startPoint x: 400, startPoint y: 146, endPoint x: 348, endPoint y: 111, distance: 63.1
click at [348, 111] on div "Google Sheets Task Reader Connect to Google Sheets and retrieve all tasks sched…" at bounding box center [341, 112] width 87 height 28
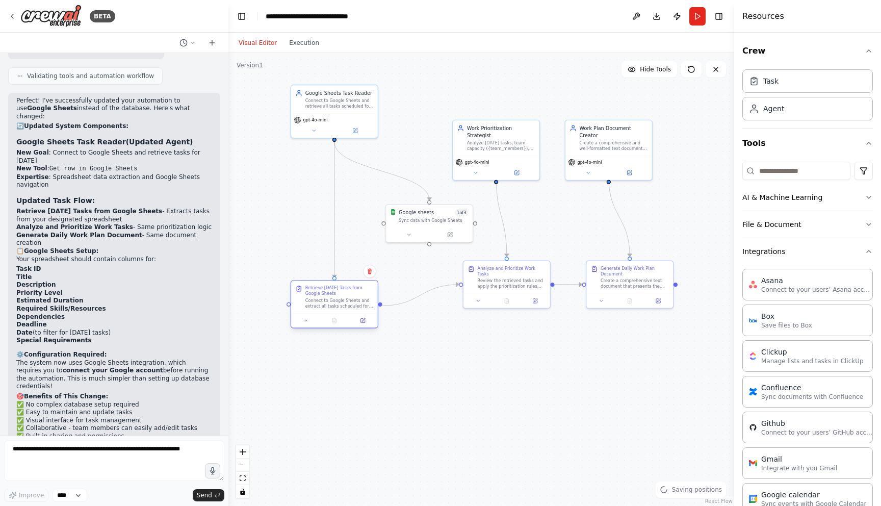
drag, startPoint x: 396, startPoint y: 276, endPoint x: 345, endPoint y: 301, distance: 56.6
click at [345, 301] on div "Connect to Google Sheets and extract all tasks scheduled for today ({date}). Re…" at bounding box center [339, 303] width 68 height 11
click at [338, 307] on div "Connect to Google Sheets and extract all tasks scheduled for today ({date}). Re…" at bounding box center [339, 303] width 68 height 11
click at [364, 323] on icon at bounding box center [363, 321] width 6 height 6
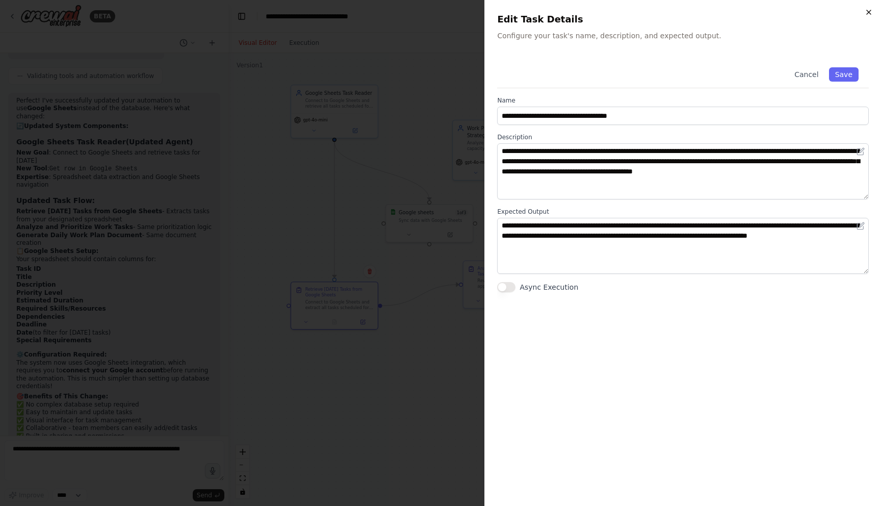
click at [868, 11] on icon "button" at bounding box center [869, 12] width 8 height 8
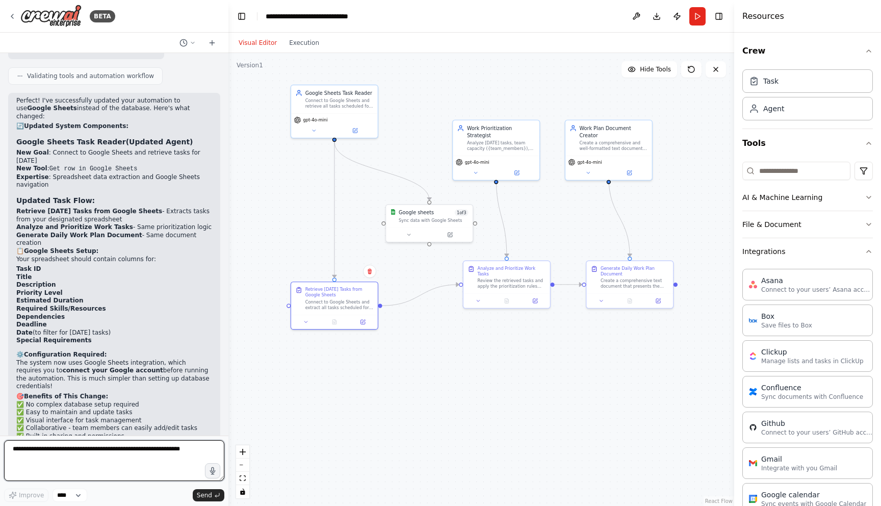
click at [158, 442] on textarea at bounding box center [114, 460] width 220 height 41
type textarea "**********"
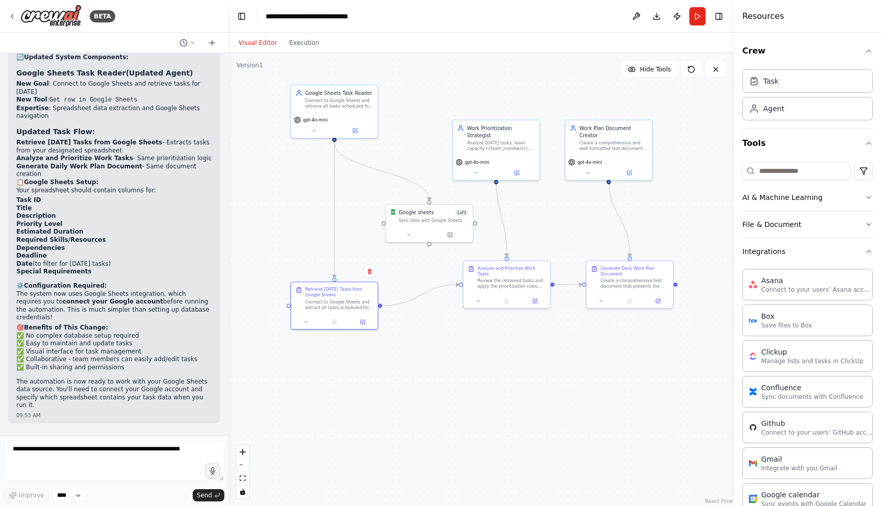
scroll to position [1990, 0]
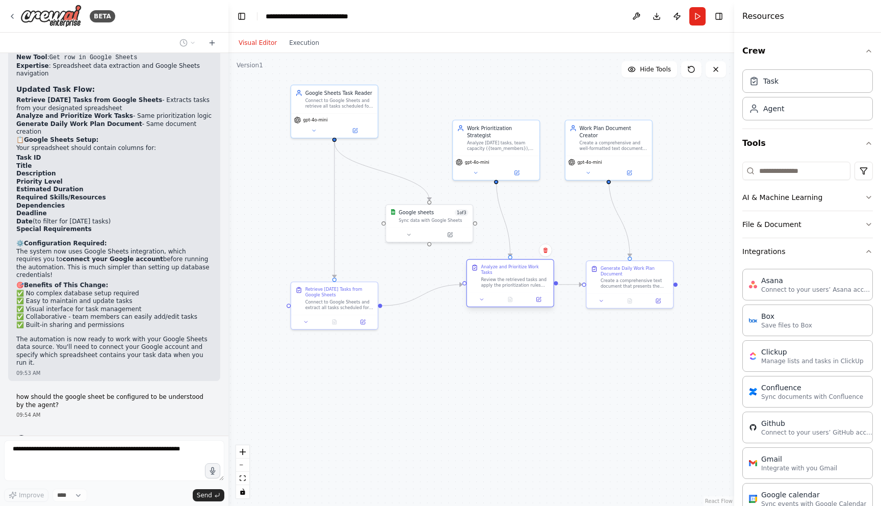
drag, startPoint x: 494, startPoint y: 288, endPoint x: 492, endPoint y: 324, distance: 36.8
click at [492, 292] on div "Analyze and Prioritize Work Tasks Review the retrieved tasks and apply the prio…" at bounding box center [510, 276] width 87 height 32
drag, startPoint x: 654, startPoint y: 316, endPoint x: 662, endPoint y: 328, distance: 14.9
click at [662, 328] on div "Generate Daily Work Plan Document Create a comprehensive text document that pre…" at bounding box center [663, 325] width 68 height 24
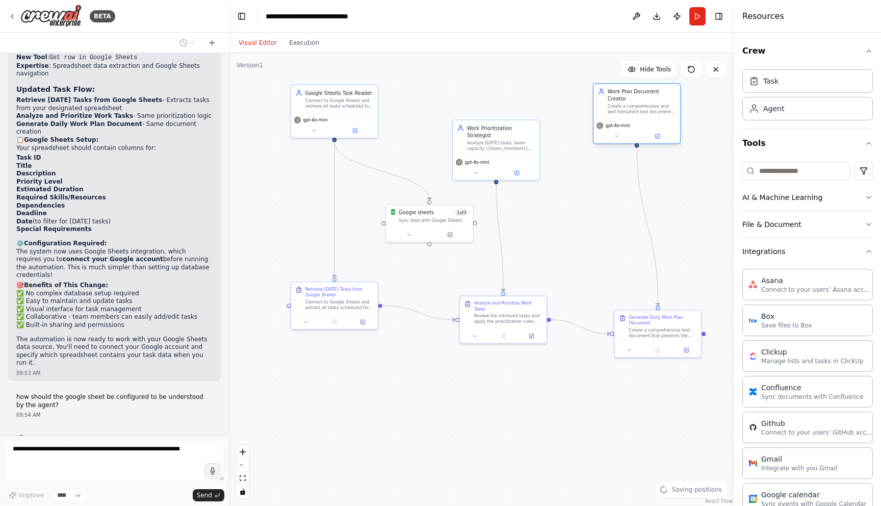
drag, startPoint x: 620, startPoint y: 124, endPoint x: 629, endPoint y: 107, distance: 18.9
click at [630, 106] on div "Create a comprehensive and well-formatted text document that clearly outlines t…" at bounding box center [642, 109] width 68 height 11
drag, startPoint x: 492, startPoint y: 107, endPoint x: 489, endPoint y: 95, distance: 12.5
click at [489, 96] on div "Analyze today's tasks, team capacity ({team_members}), and business rules ({pri…" at bounding box center [487, 101] width 68 height 11
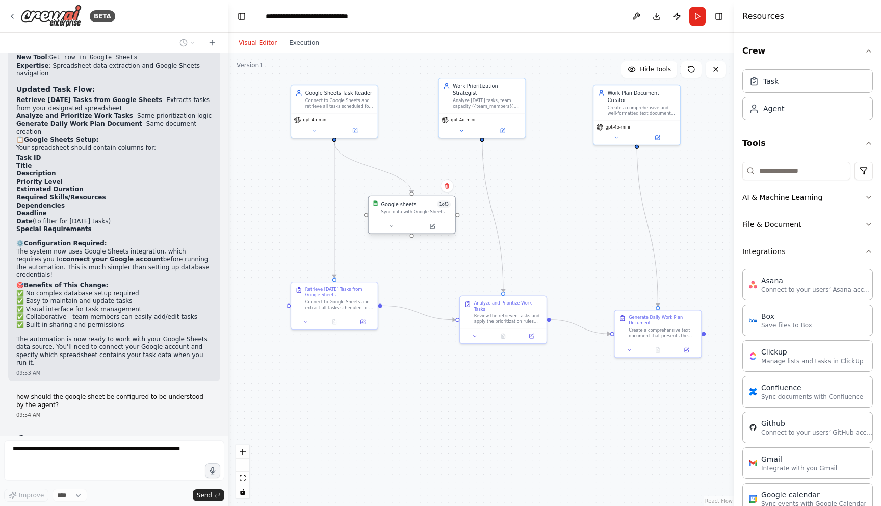
drag, startPoint x: 421, startPoint y: 222, endPoint x: 402, endPoint y: 212, distance: 22.1
click at [402, 212] on div "Google sheets 1 of 3 Sync data with Google Sheets" at bounding box center [412, 215] width 88 height 38
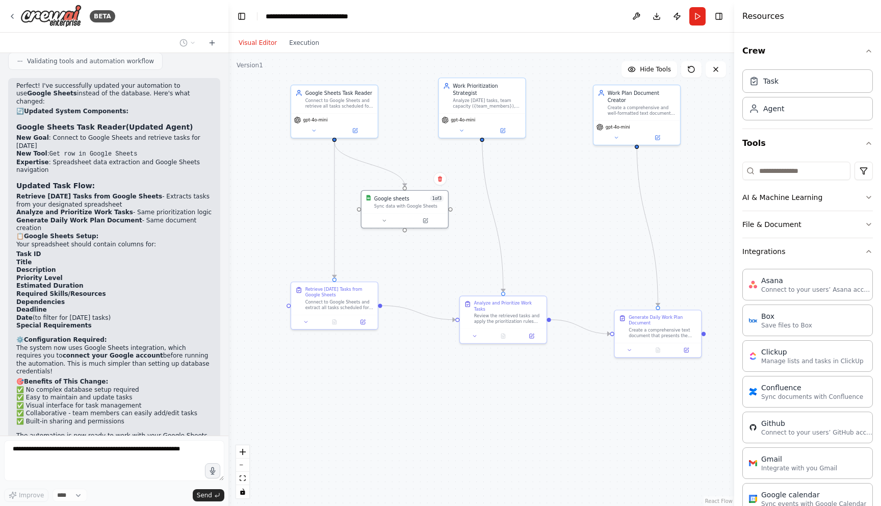
scroll to position [1905, 0]
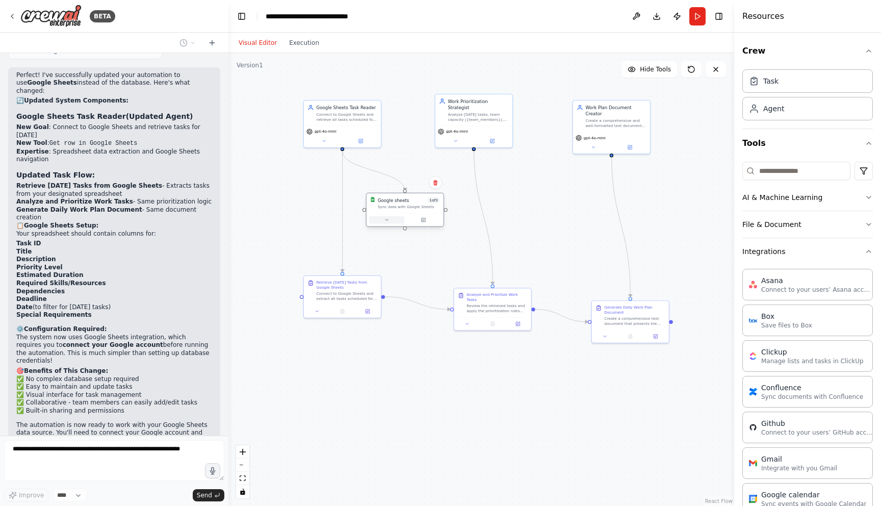
click at [375, 220] on button at bounding box center [386, 220] width 35 height 8
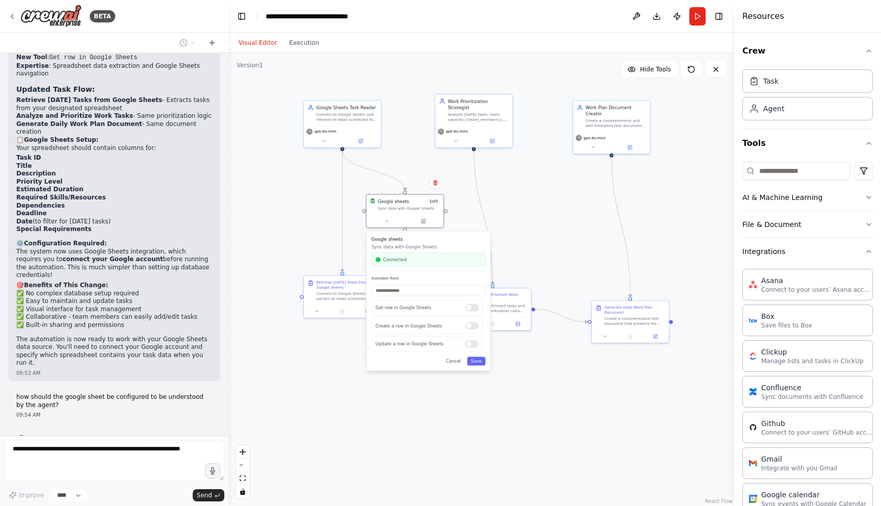
click at [701, 259] on div ".deletable-edge-delete-btn { width: 20px; height: 20px; border: 0px solid #ffff…" at bounding box center [481, 279] width 506 height 453
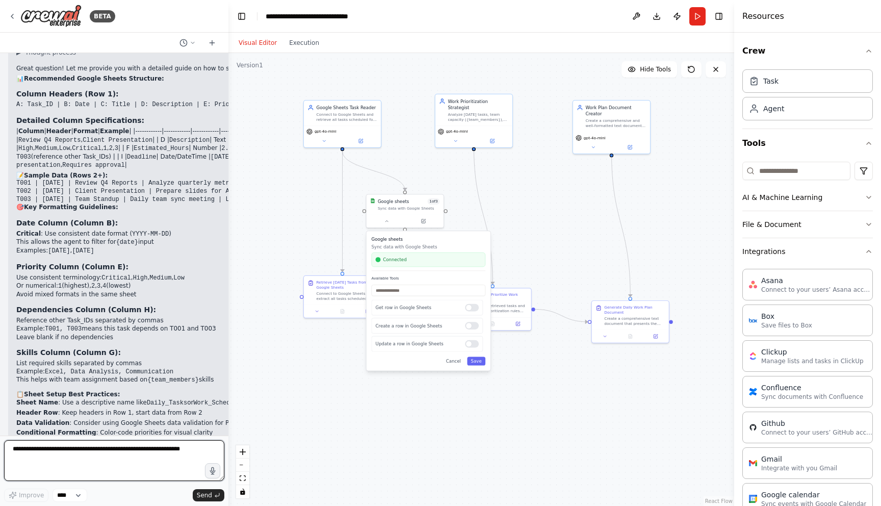
scroll to position [2336, 0]
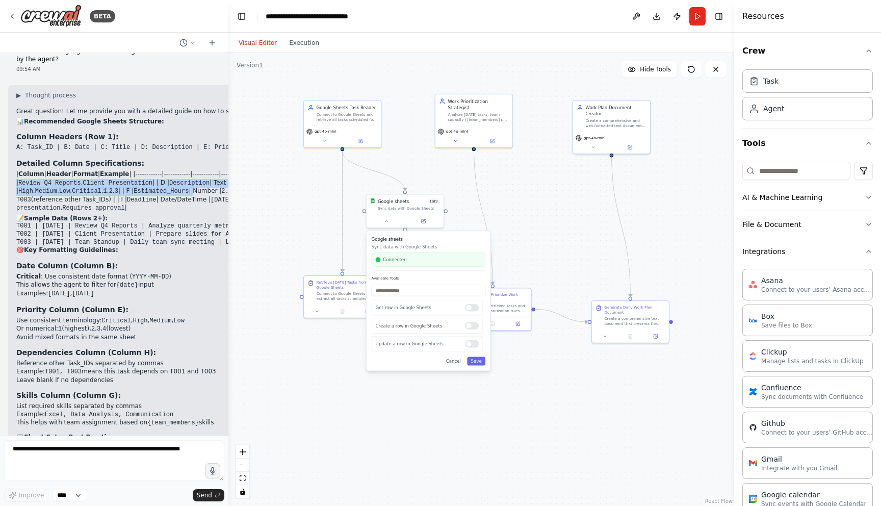
drag, startPoint x: 19, startPoint y: 159, endPoint x: 200, endPoint y: 172, distance: 181.0
click at [200, 172] on p "| Column | Header | Format | Example | |------------|------------|------------|…" at bounding box center [308, 191] width 584 height 42
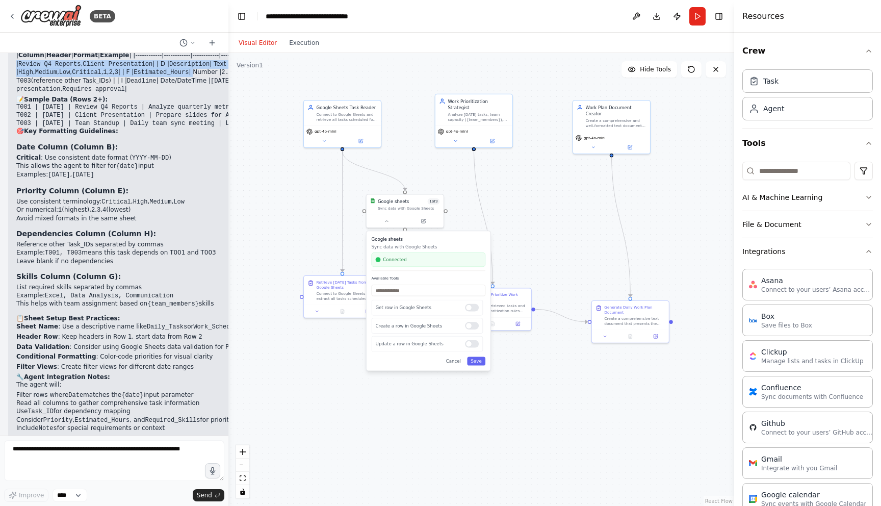
scroll to position [2508, 0]
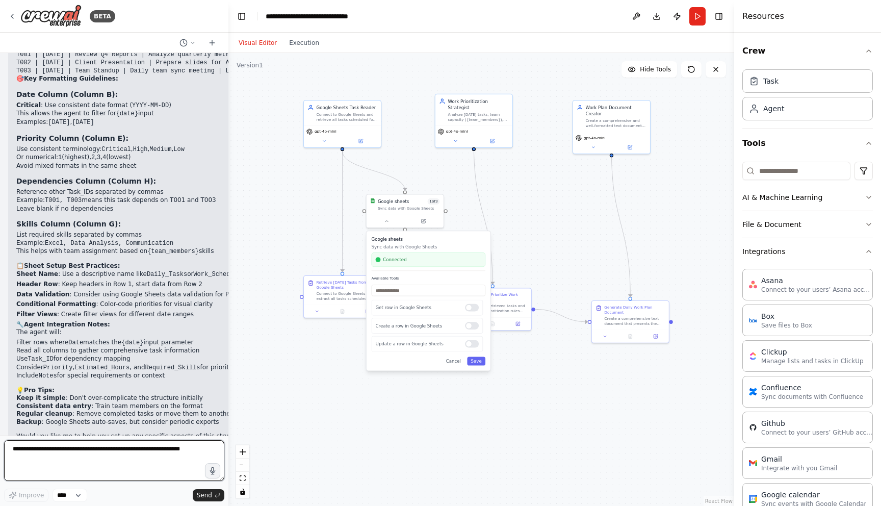
click at [122, 455] on textarea at bounding box center [114, 460] width 220 height 41
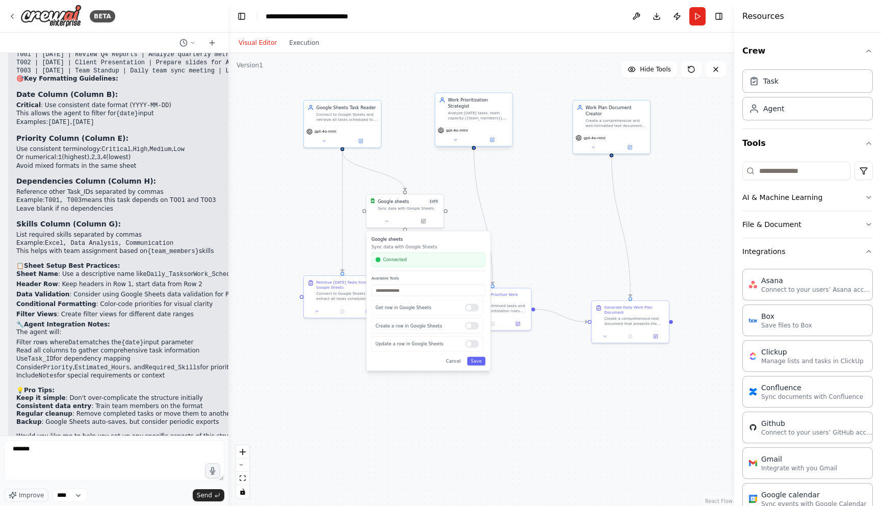
click at [482, 114] on div "Analyze today's tasks, team capacity ({team_members}), and business rules ({pri…" at bounding box center [478, 116] width 61 height 10
click at [483, 111] on div "Analyze today's tasks, team capacity ({team_members}), and business rules ({pri…" at bounding box center [478, 116] width 61 height 10
click at [524, 229] on div ".deletable-edge-delete-btn { width: 20px; height: 20px; border: 0px solid #ffff…" at bounding box center [481, 279] width 506 height 453
click at [100, 451] on textarea "******" at bounding box center [114, 460] width 220 height 41
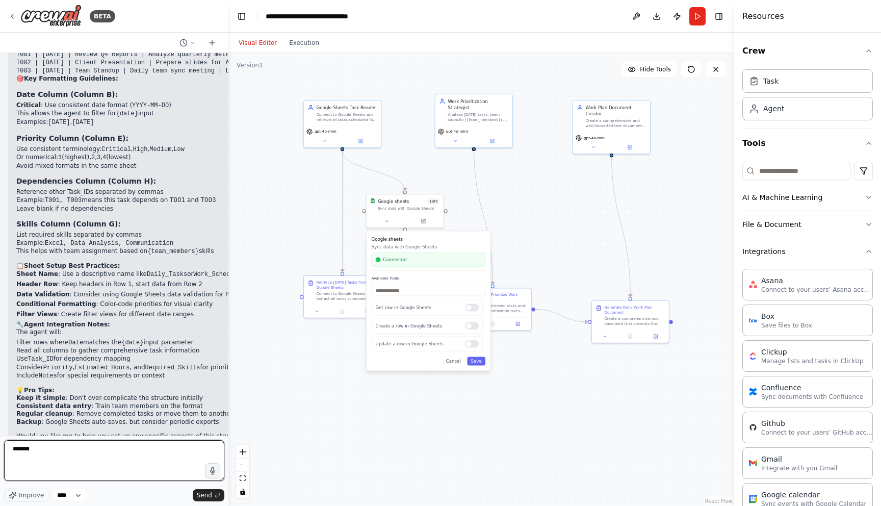
click at [100, 451] on textarea "******" at bounding box center [114, 460] width 220 height 41
type textarea "**********"
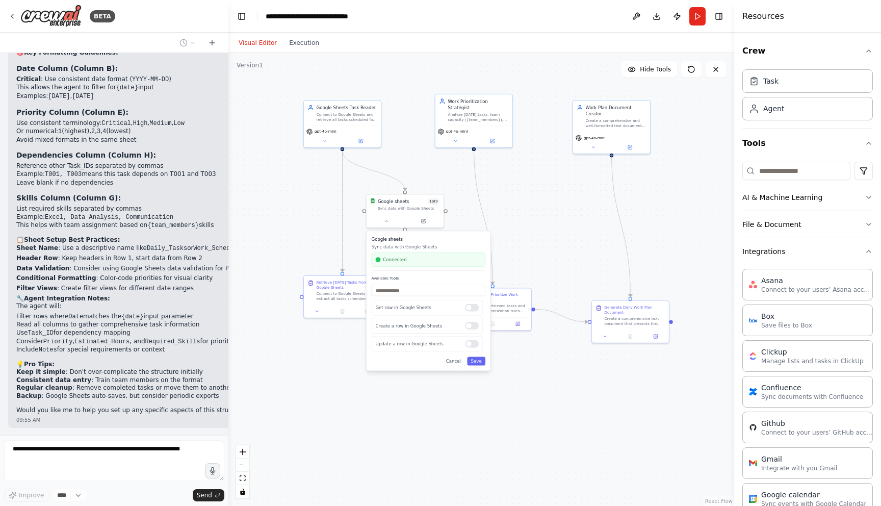
scroll to position [2568, 0]
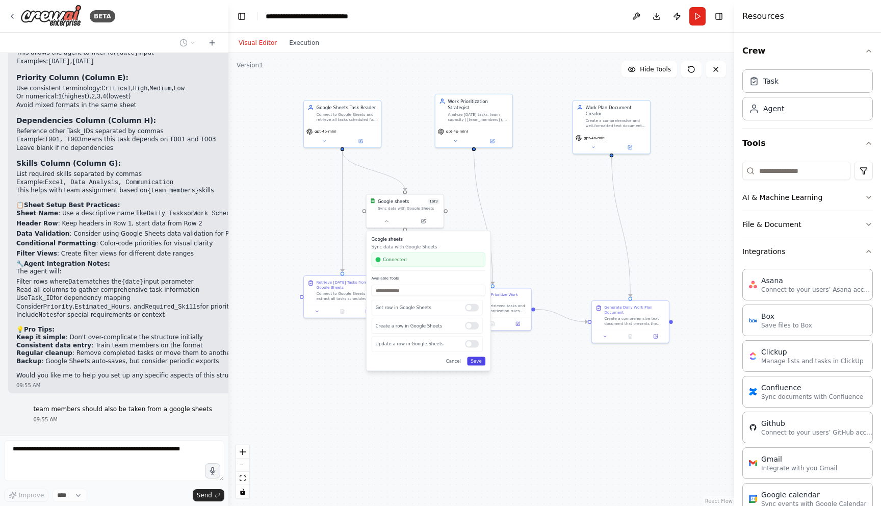
click at [469, 362] on button "Save" at bounding box center [476, 360] width 18 height 9
click at [426, 216] on button at bounding box center [423, 220] width 35 height 8
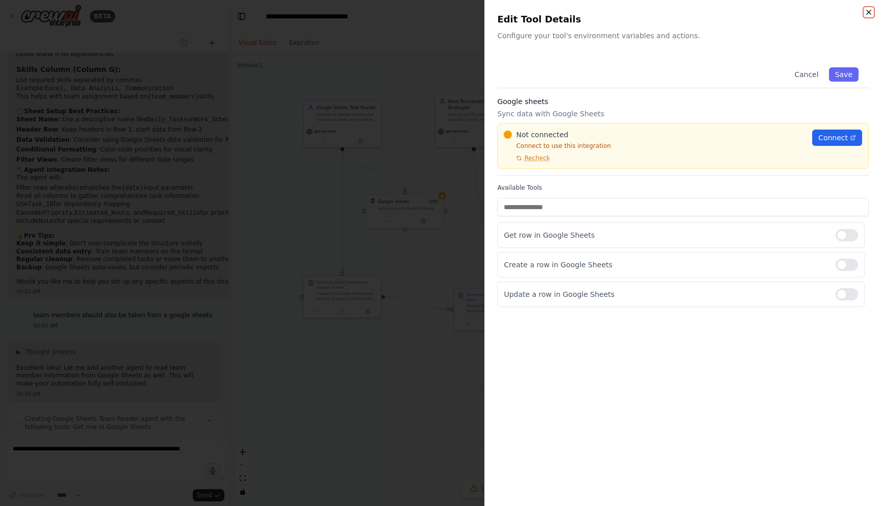
scroll to position [2670, 0]
click at [872, 11] on icon "button" at bounding box center [869, 12] width 8 height 8
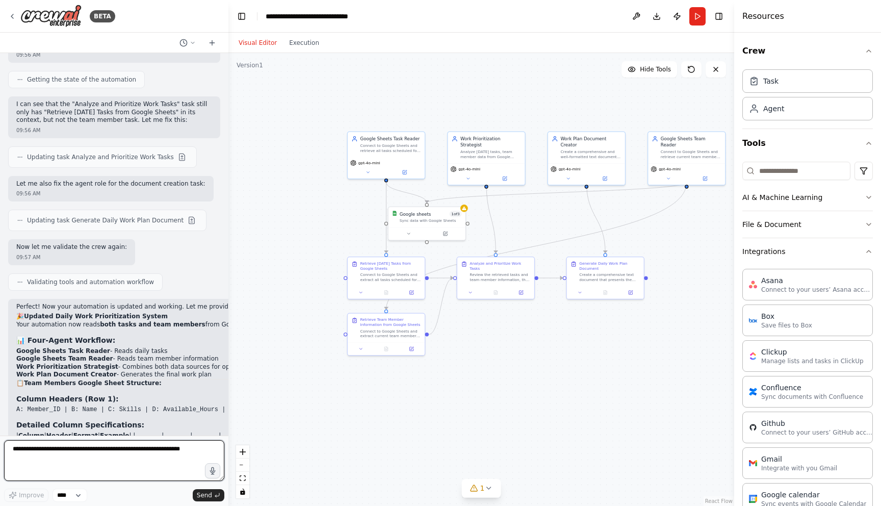
scroll to position [3784, 0]
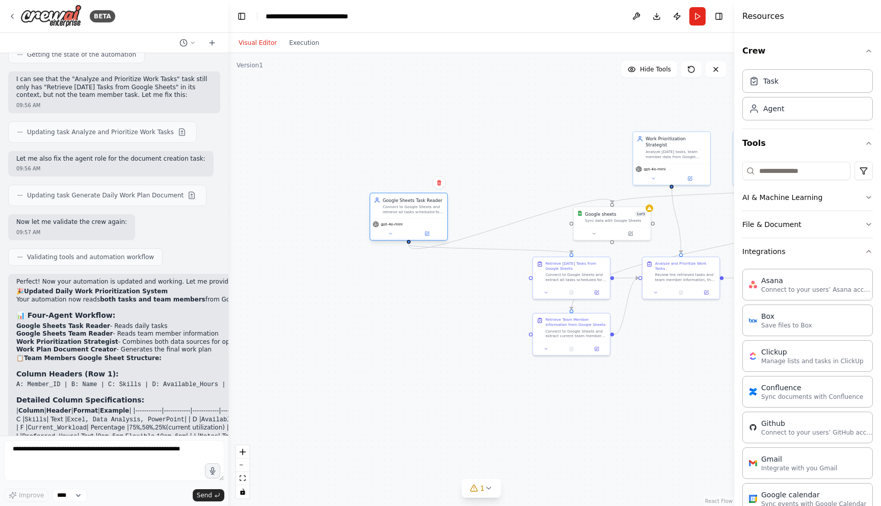
drag, startPoint x: 389, startPoint y: 152, endPoint x: 414, endPoint y: 217, distance: 69.9
click at [414, 217] on div "Google Sheets Task Reader Connect to Google Sheets and retrieve all tasks sched…" at bounding box center [408, 205] width 77 height 25
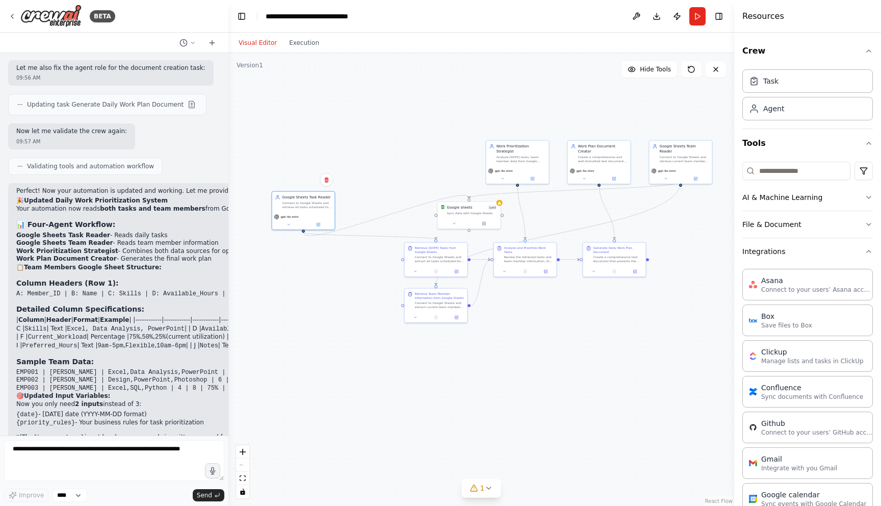
drag, startPoint x: 664, startPoint y: 207, endPoint x: 538, endPoint y: 200, distance: 126.7
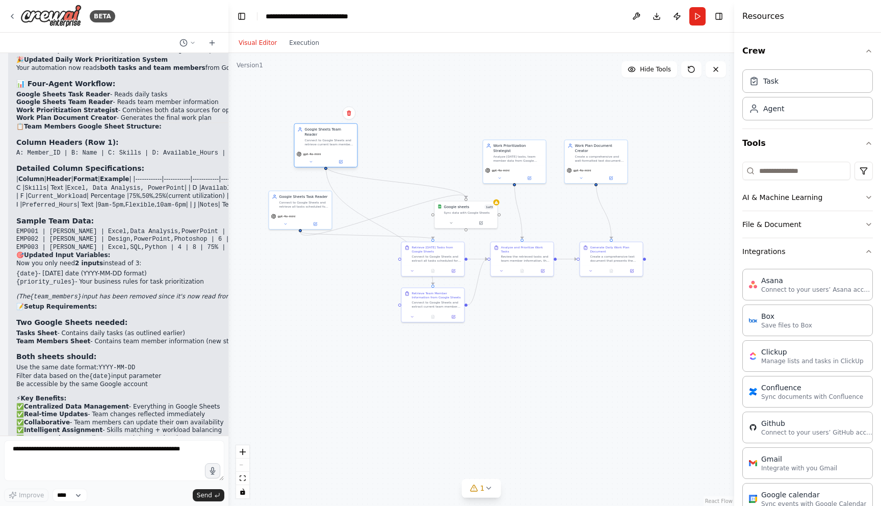
scroll to position [4042, 0]
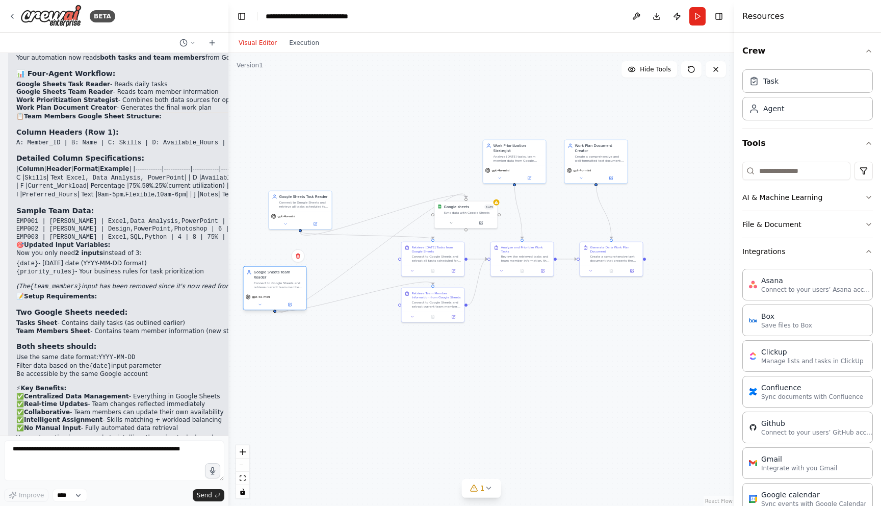
drag, startPoint x: 680, startPoint y: 162, endPoint x: 275, endPoint y: 288, distance: 423.7
click at [275, 292] on div "gpt-4o-mini" at bounding box center [274, 301] width 63 height 18
drag, startPoint x: 302, startPoint y: 215, endPoint x: 298, endPoint y: 189, distance: 26.3
click at [298, 192] on div "gpt-4o-mini" at bounding box center [295, 194] width 59 height 5
drag, startPoint x: 414, startPoint y: 334, endPoint x: 333, endPoint y: 369, distance: 88.4
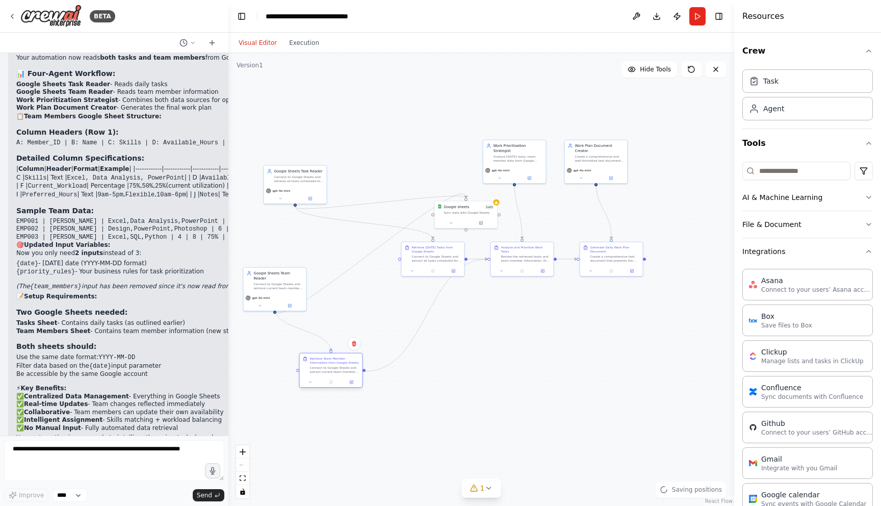
click at [320, 377] on div "Retrieve Team Member Information from Google Sheets Connect to Google Sheets an…" at bounding box center [330, 364] width 63 height 23
drag, startPoint x: 419, startPoint y: 274, endPoint x: 395, endPoint y: 293, distance: 30.2
click at [395, 293] on div at bounding box center [407, 290] width 63 height 11
drag, startPoint x: 456, startPoint y: 217, endPoint x: 346, endPoint y: 312, distance: 145.4
click at [346, 312] on div "Google sheets 1 of 3 Sync data with Google Sheets" at bounding box center [356, 311] width 64 height 28
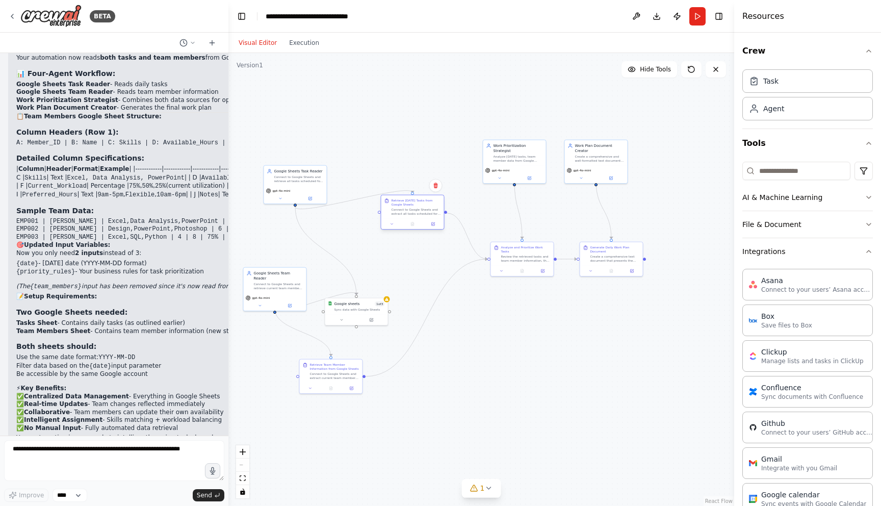
click at [411, 219] on div at bounding box center [412, 224] width 63 height 11
click at [375, 195] on div at bounding box center [376, 198] width 63 height 11
drag, startPoint x: 290, startPoint y: 183, endPoint x: 282, endPoint y: 157, distance: 27.4
click at [282, 156] on div "Google Sheets Task Reader Connect to Google Sheets and retrieve all tasks sched…" at bounding box center [290, 159] width 63 height 20
drag, startPoint x: 279, startPoint y: 282, endPoint x: 302, endPoint y: 286, distance: 23.2
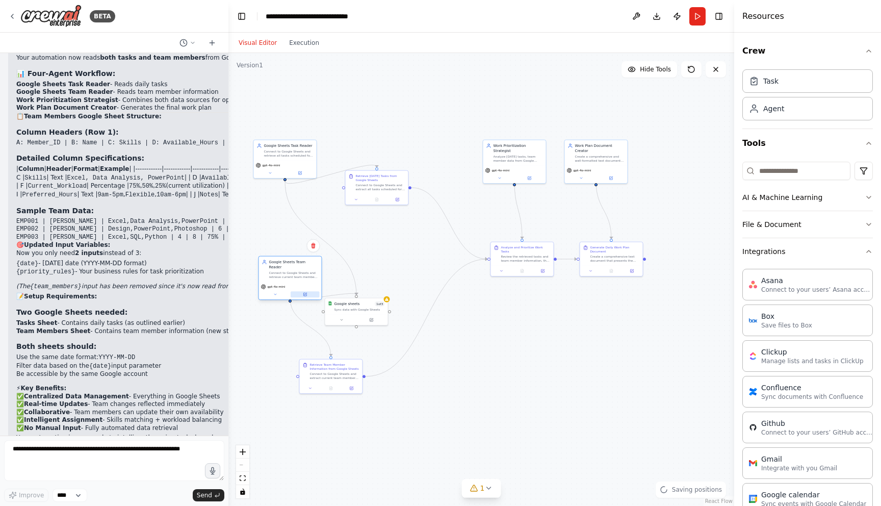
click at [292, 271] on div "Google Sheets Team Reader Connect to Google Sheets and retrieve current team me…" at bounding box center [290, 278] width 64 height 44
drag, startPoint x: 354, startPoint y: 310, endPoint x: 365, endPoint y: 276, distance: 35.5
click at [365, 276] on div "Google sheets 1 of 3 Sync data with Google Sheets" at bounding box center [366, 270] width 63 height 16
drag, startPoint x: 364, startPoint y: 186, endPoint x: 385, endPoint y: 168, distance: 27.2
click at [385, 168] on div "Connect to Google Sheets and extract all tasks scheduled for today ({date}). Re…" at bounding box center [405, 171] width 49 height 8
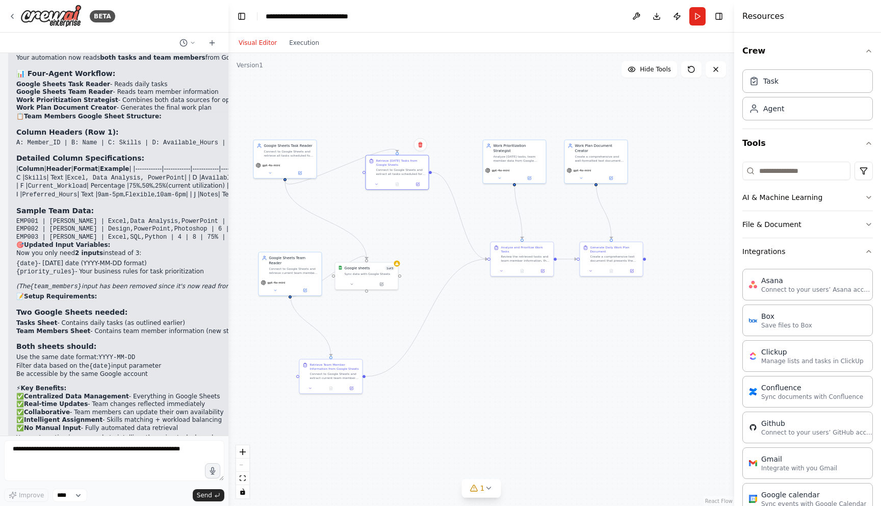
click at [388, 194] on div ".deletable-edge-delete-btn { width: 20px; height: 20px; border: 0px solid #ffff…" at bounding box center [481, 279] width 506 height 453
drag, startPoint x: 390, startPoint y: 173, endPoint x: 373, endPoint y: 197, distance: 29.3
click at [373, 197] on div "Connect to Google Sheets and extract all tasks scheduled for today ({date}). Re…" at bounding box center [385, 196] width 49 height 8
drag, startPoint x: 331, startPoint y: 371, endPoint x: 365, endPoint y: 361, distance: 35.2
click at [365, 361] on div "Connect to Google Sheets and extract current team member profiles including nam…" at bounding box center [369, 359] width 49 height 8
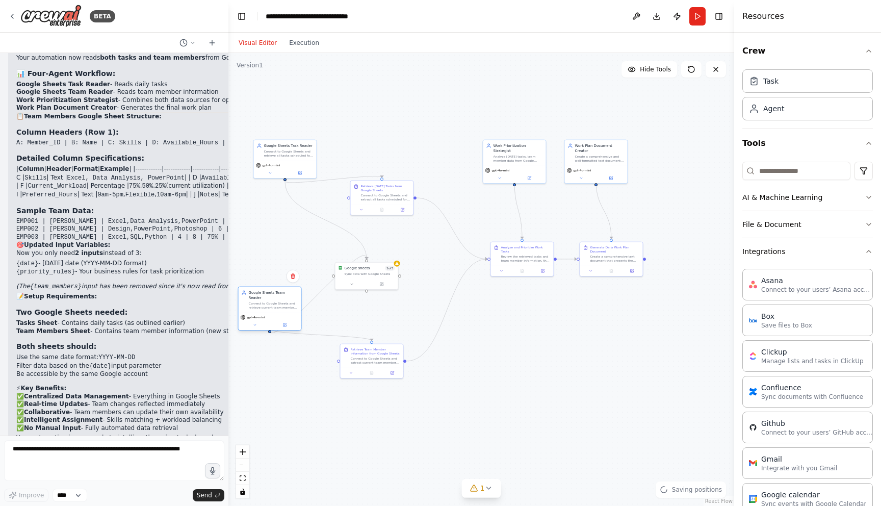
drag, startPoint x: 286, startPoint y: 268, endPoint x: 264, endPoint y: 303, distance: 41.7
click at [264, 303] on div "Connect to Google Sheets and retrieve current team member information including…" at bounding box center [272, 305] width 49 height 8
drag, startPoint x: 359, startPoint y: 284, endPoint x: 354, endPoint y: 278, distance: 6.9
click at [354, 278] on button at bounding box center [346, 278] width 29 height 6
drag, startPoint x: 355, startPoint y: 279, endPoint x: 287, endPoint y: 271, distance: 68.4
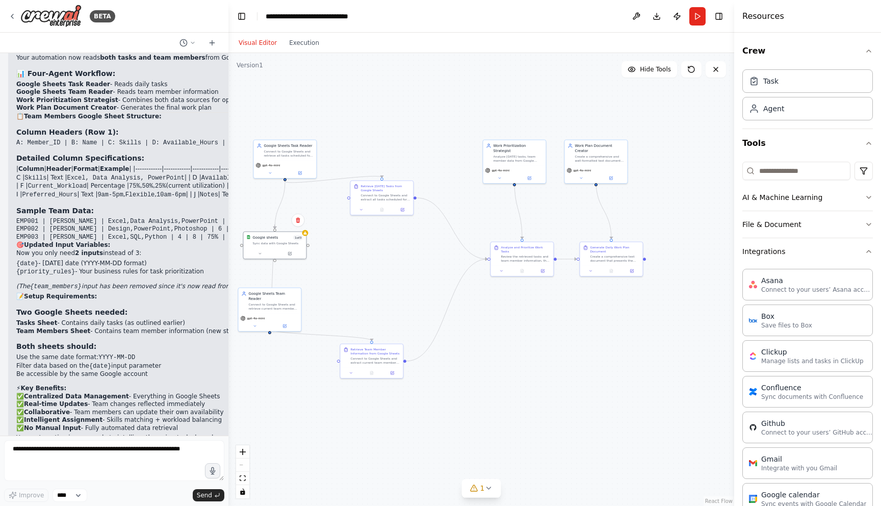
click at [269, 251] on div at bounding box center [274, 253] width 63 height 11
click at [389, 207] on div at bounding box center [397, 208] width 63 height 11
click at [378, 249] on div at bounding box center [386, 254] width 63 height 11
drag, startPoint x: 364, startPoint y: 359, endPoint x: 387, endPoint y: 293, distance: 69.7
click at [387, 293] on div "Connect to Google Sheets and extract current team member profiles including nam…" at bounding box center [395, 293] width 49 height 8
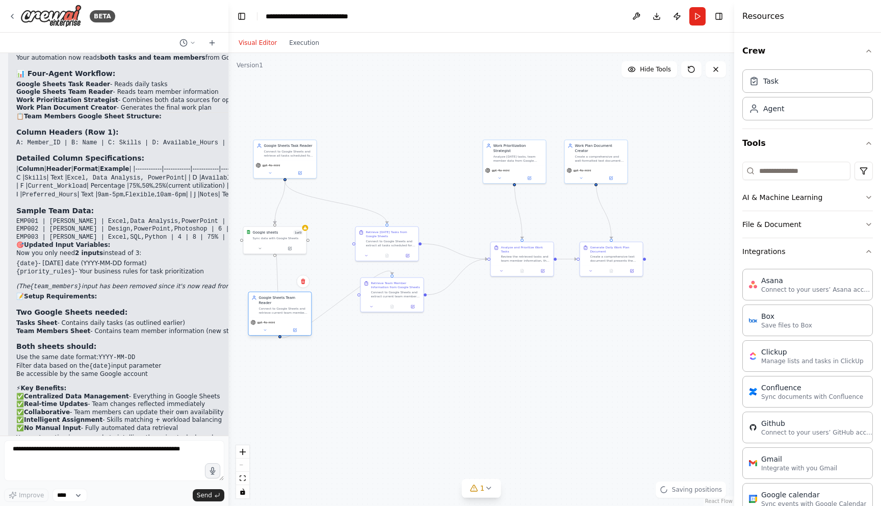
drag, startPoint x: 271, startPoint y: 309, endPoint x: 283, endPoint y: 313, distance: 12.1
click at [279, 312] on div "Google Sheets Team Reader Connect to Google Sheets and retrieve current team me…" at bounding box center [280, 314] width 64 height 44
click at [695, 22] on button "Run" at bounding box center [697, 16] width 16 height 18
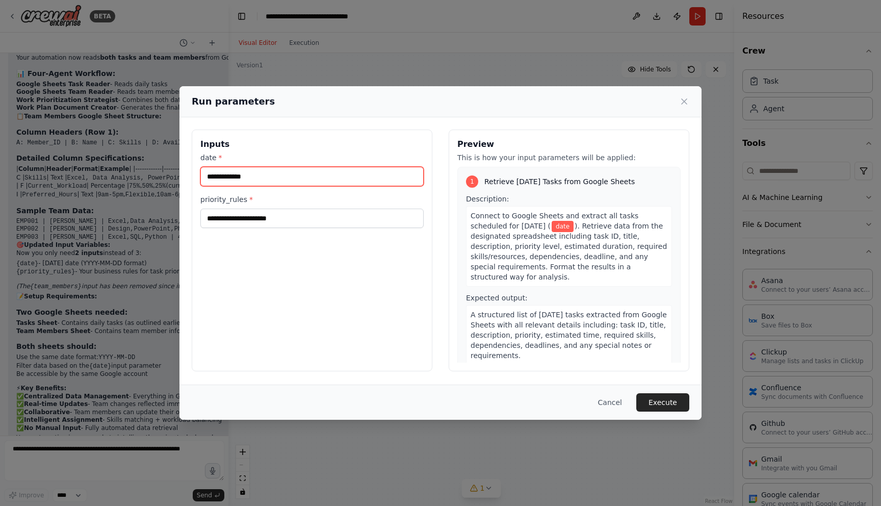
click at [290, 181] on input "date *" at bounding box center [311, 176] width 223 height 19
type input "**********"
click at [292, 232] on div "**********" at bounding box center [312, 251] width 241 height 242
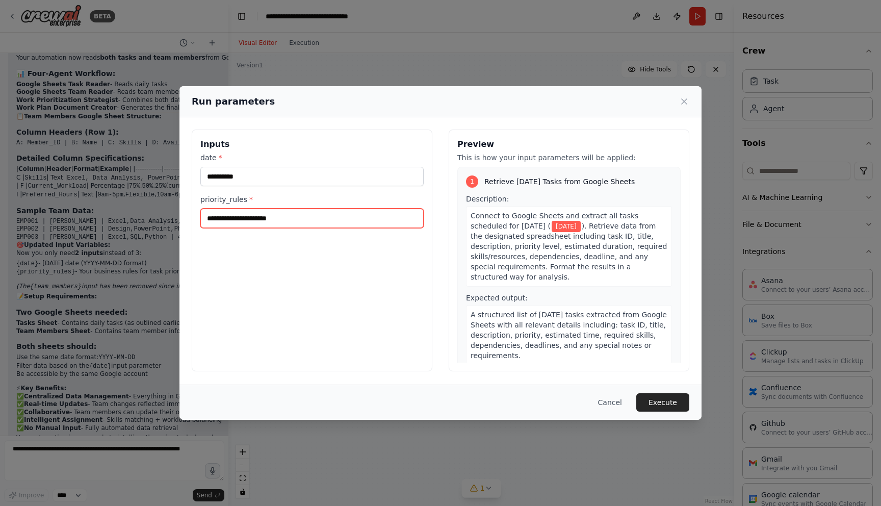
click at [294, 220] on input "priority_rules *" at bounding box center [311, 218] width 223 height 19
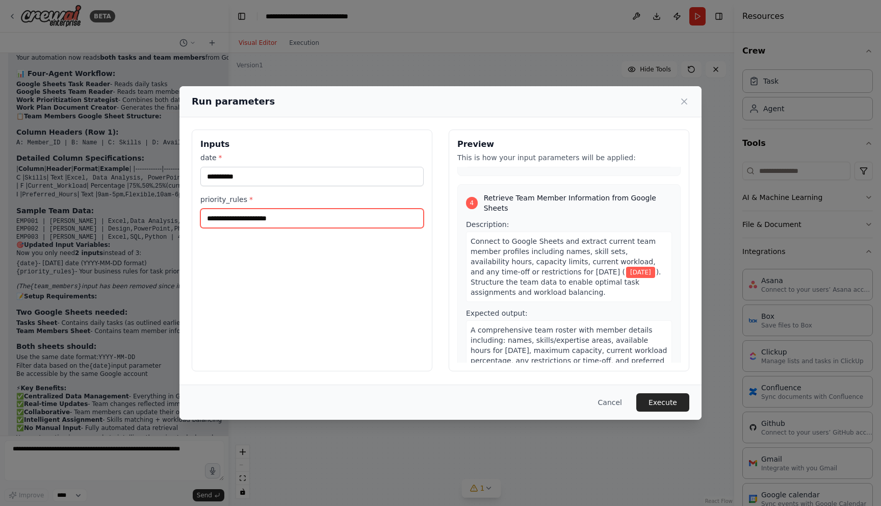
scroll to position [706, 0]
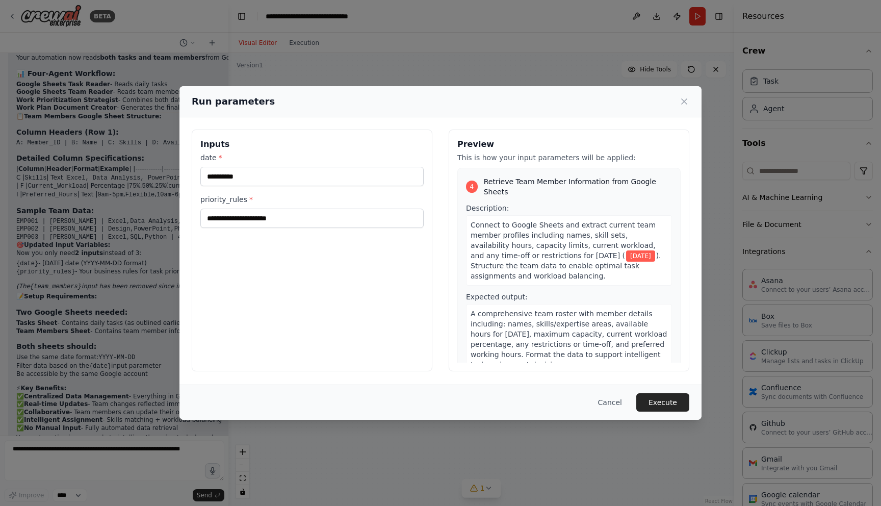
click at [609, 401] on button "Cancel" at bounding box center [610, 402] width 40 height 18
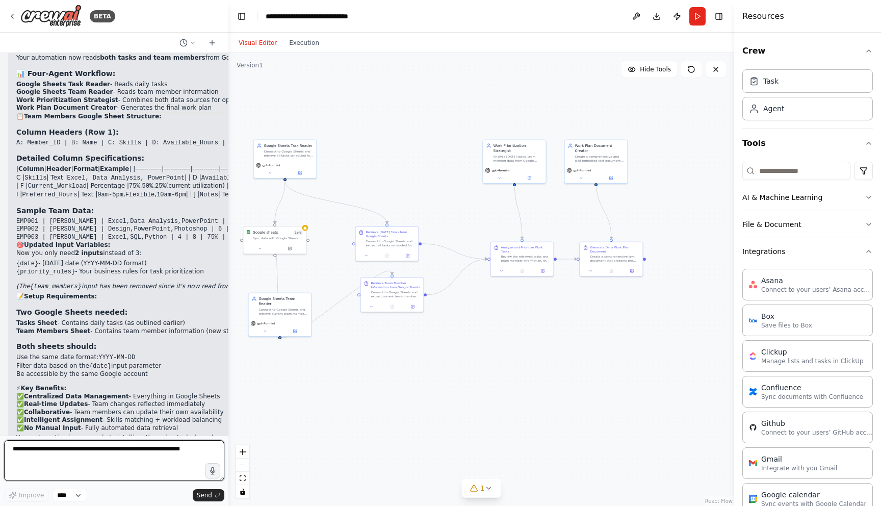
click at [65, 446] on textarea at bounding box center [114, 460] width 220 height 41
type textarea "**********"
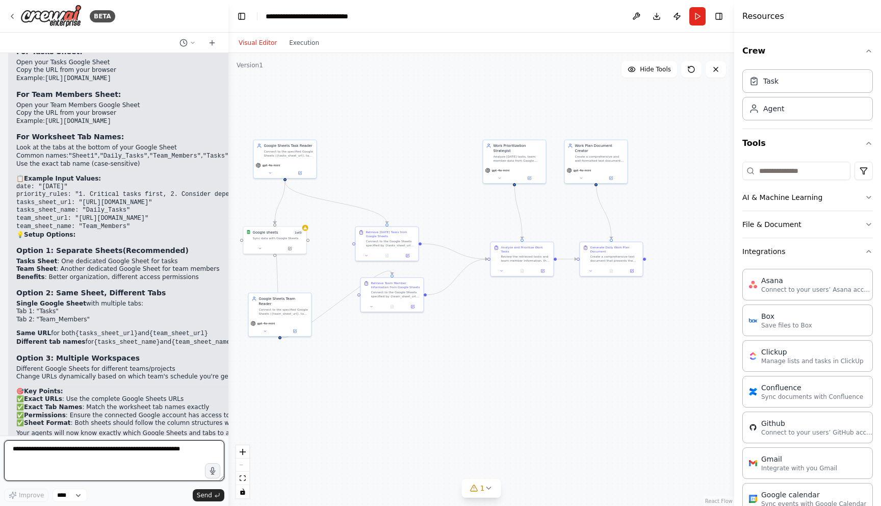
scroll to position [5005, 0]
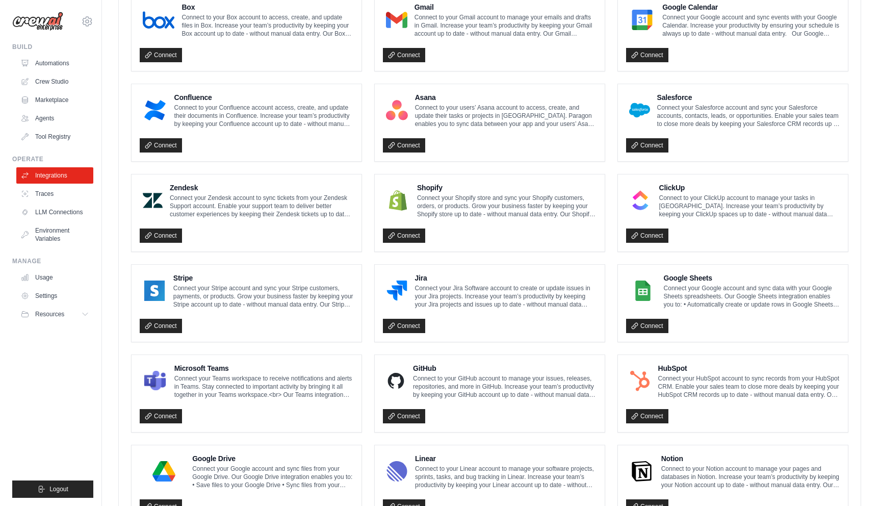
scroll to position [313, 0]
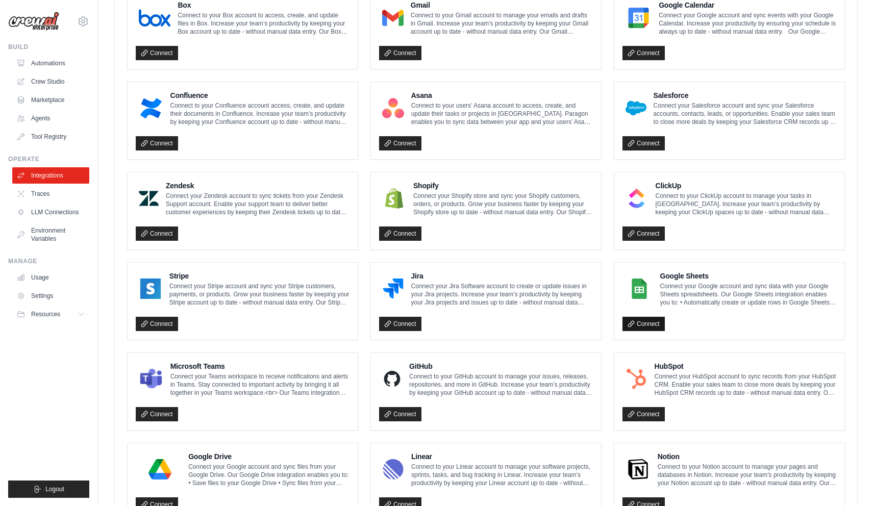
click at [641, 329] on link "Connect" at bounding box center [643, 324] width 42 height 14
click at [642, 325] on link "Connect" at bounding box center [643, 324] width 42 height 14
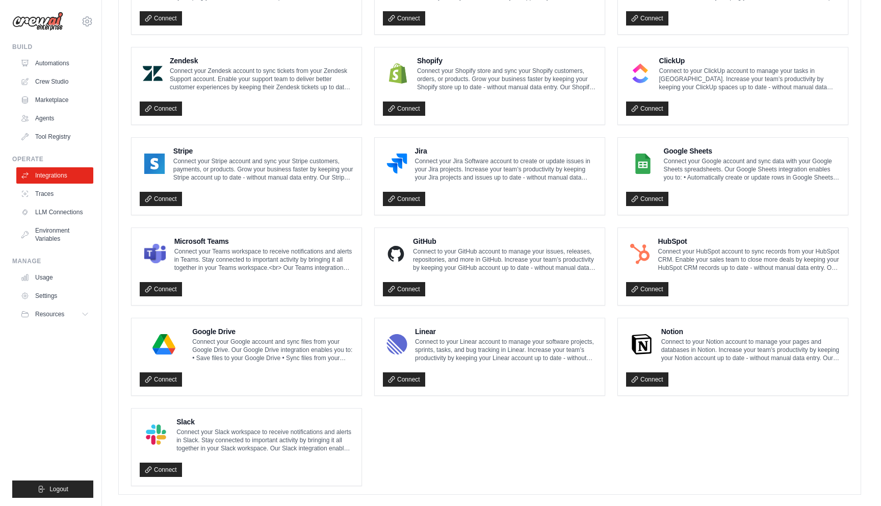
scroll to position [485, 0]
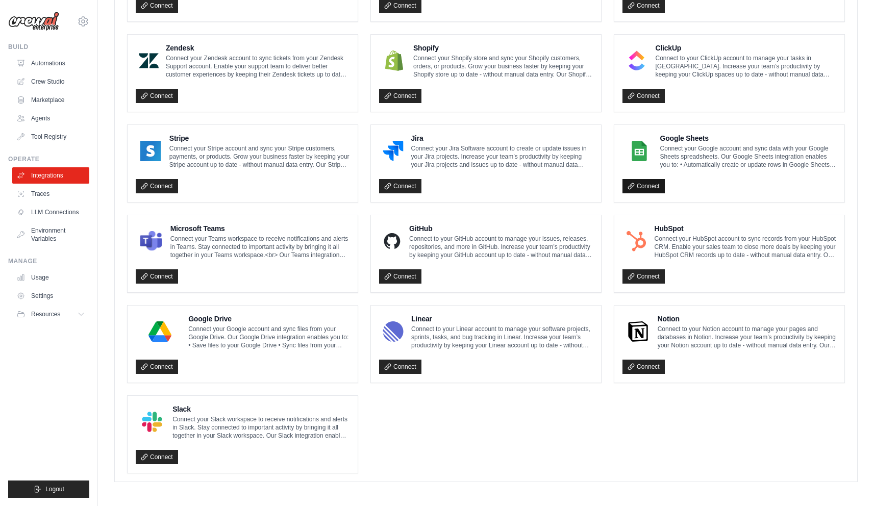
click at [630, 190] on link "Connect" at bounding box center [643, 186] width 42 height 14
